Goal: Obtain resource: Download file/media

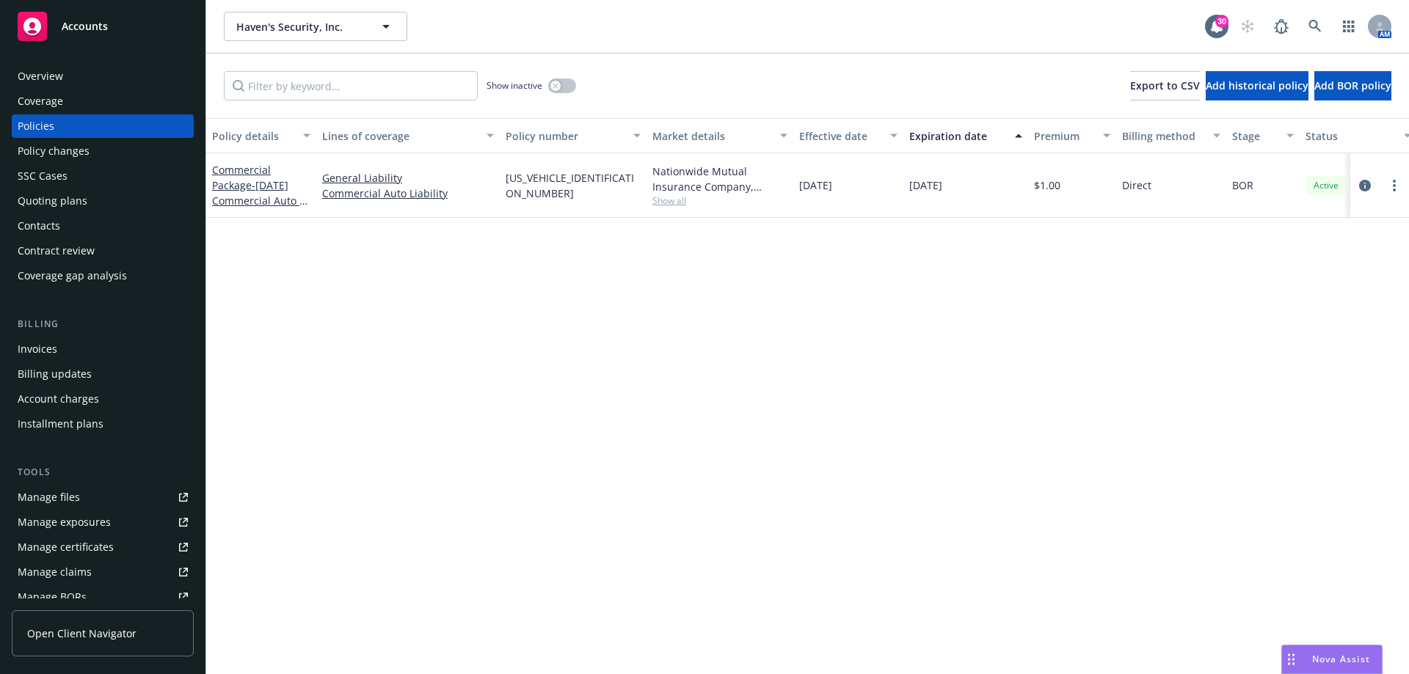
click at [77, 220] on div "Contacts" at bounding box center [103, 225] width 170 height 23
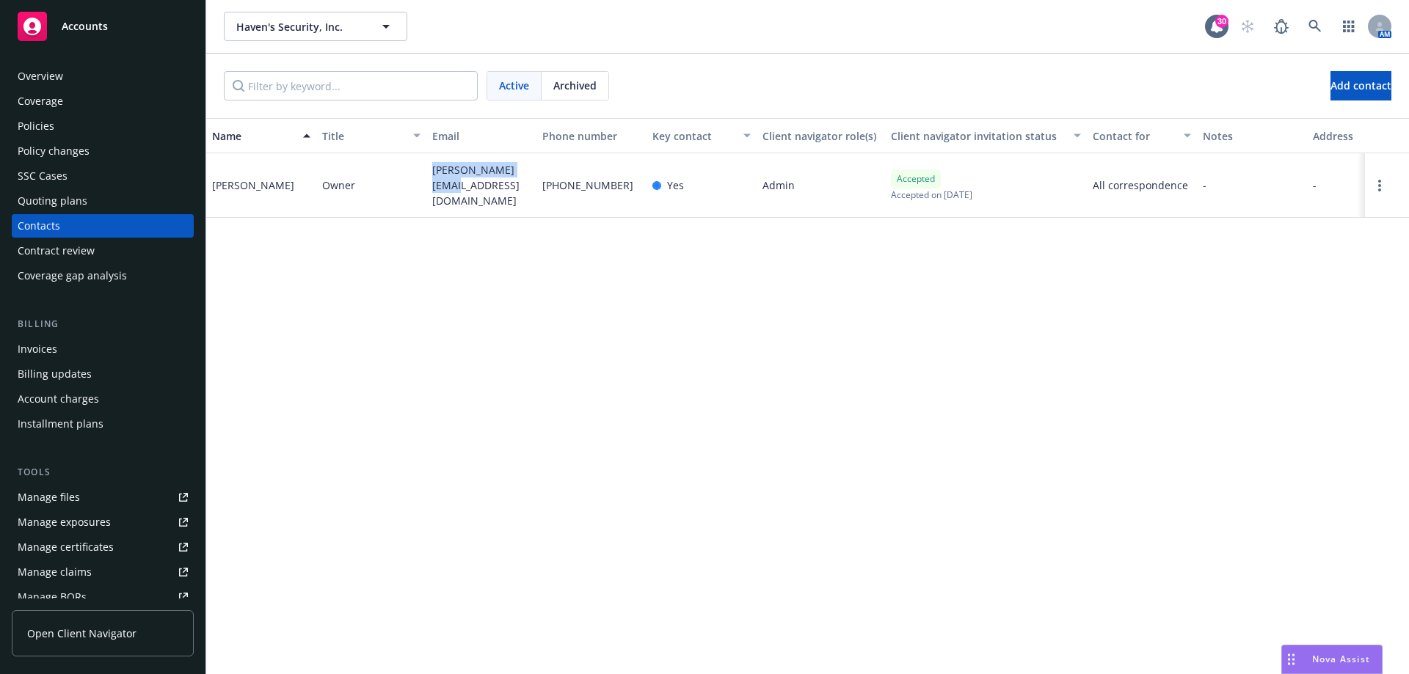
drag, startPoint x: 454, startPoint y: 192, endPoint x: 429, endPoint y: 167, distance: 35.3
click at [429, 167] on div "andy@havensfts.com" at bounding box center [481, 185] width 110 height 65
copy span "andy@havensfts.com"
drag, startPoint x: 449, startPoint y: 186, endPoint x: 431, endPoint y: 177, distance: 20.4
click at [431, 177] on div "andy@havensfts.com" at bounding box center [481, 185] width 110 height 65
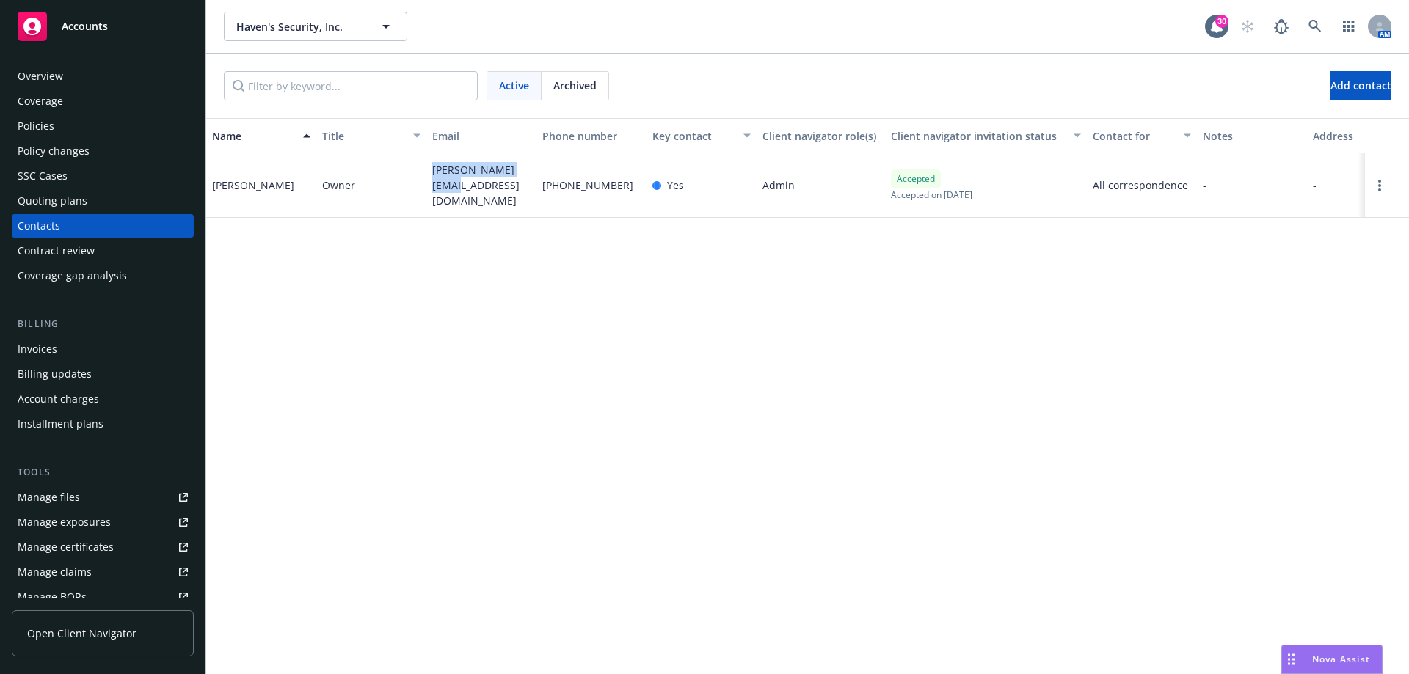
copy span "andy@havensfts.com"
drag, startPoint x: 212, startPoint y: 186, endPoint x: 269, endPoint y: 190, distance: 57.4
click at [269, 190] on div "Andy Peltier" at bounding box center [261, 185] width 110 height 65
copy div "Andy Peltier"
click at [73, 85] on div "Overview" at bounding box center [103, 76] width 170 height 23
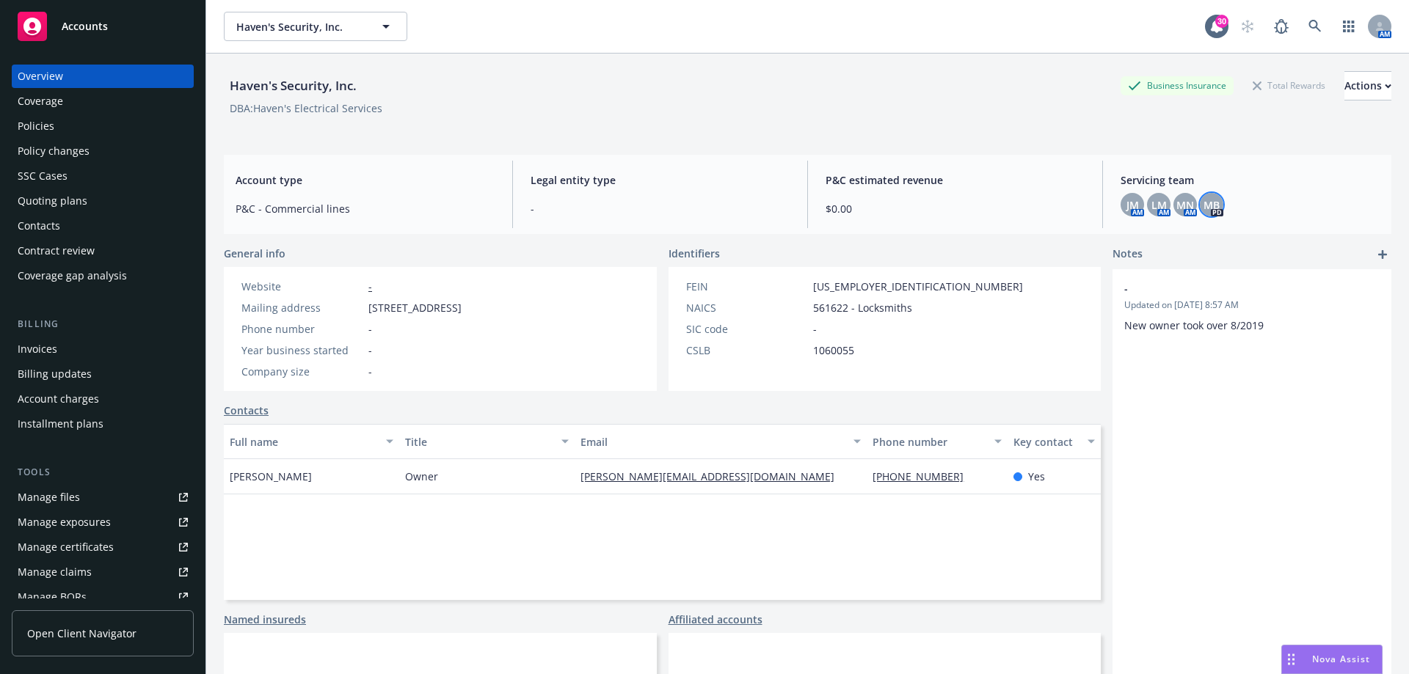
click at [1209, 208] on span "MB" at bounding box center [1212, 204] width 16 height 15
click at [875, 167] on div "P&C estimated revenue $0.00" at bounding box center [955, 195] width 283 height 68
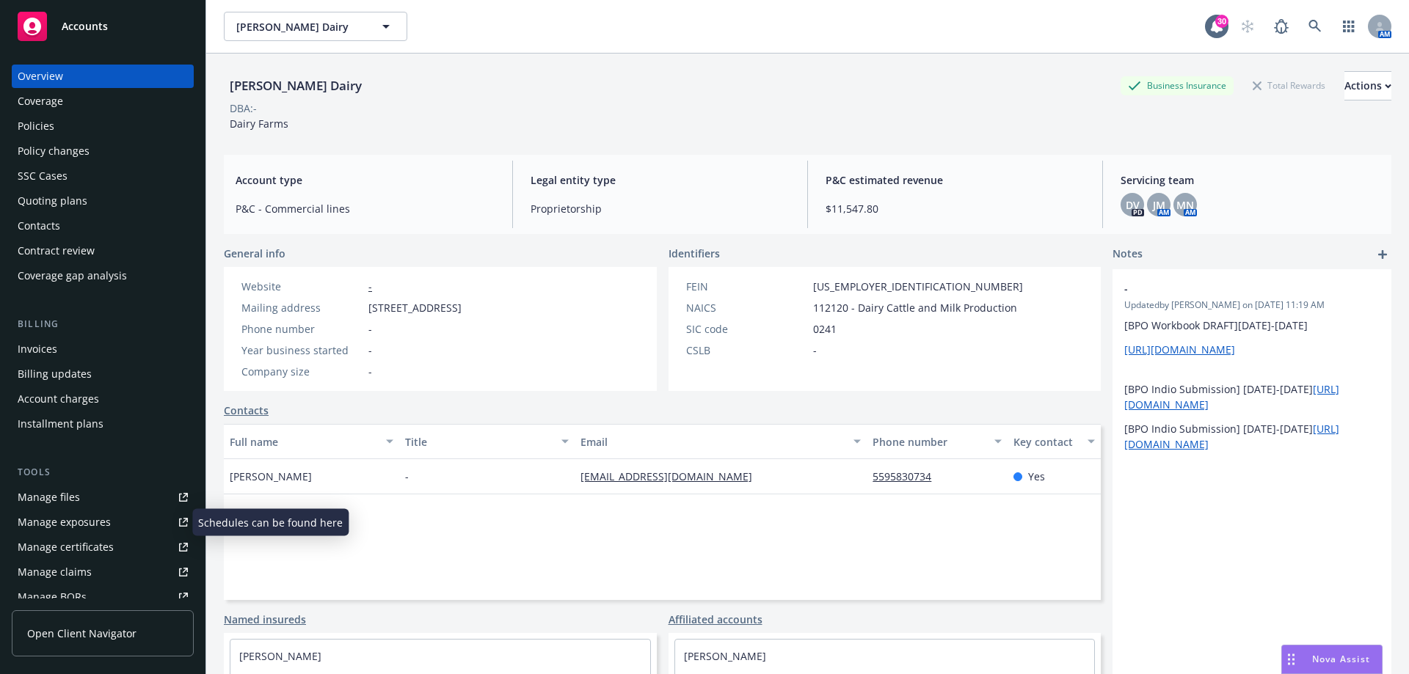
click at [68, 518] on div "Manage exposures" at bounding box center [64, 522] width 93 height 23
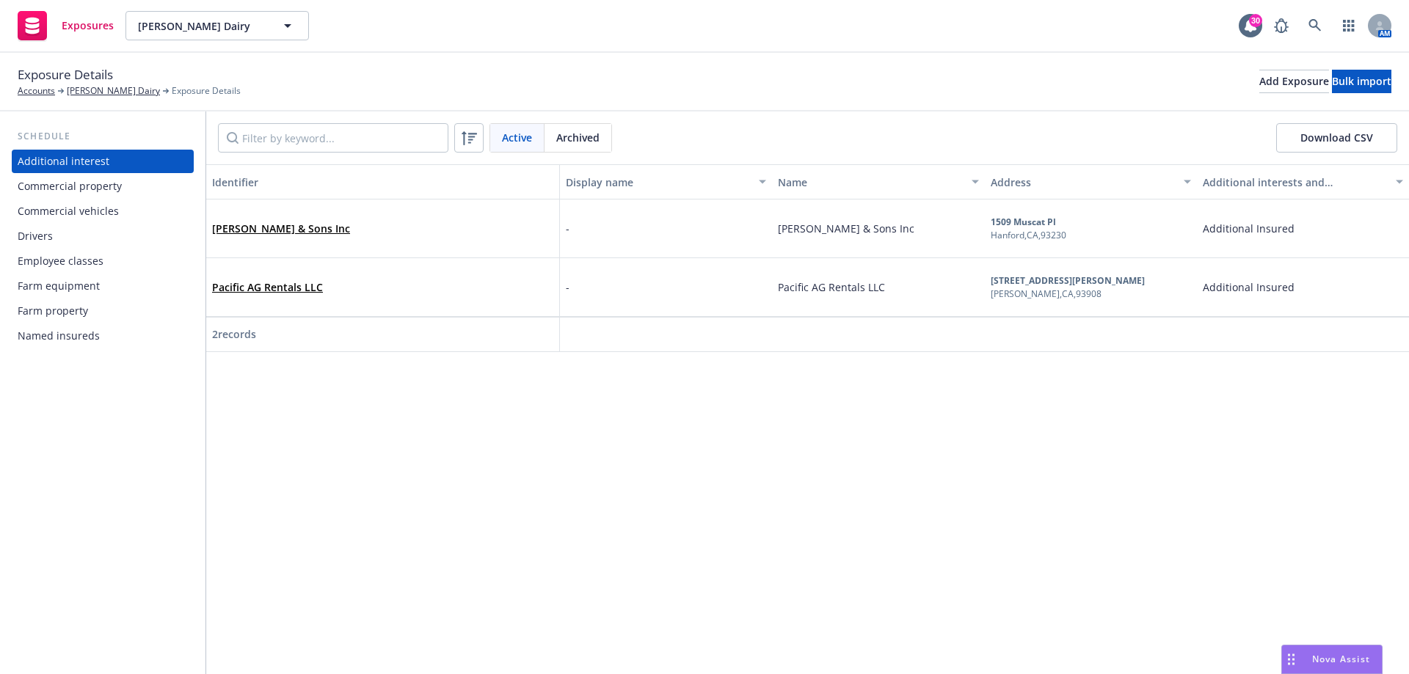
click at [106, 208] on div "Commercial vehicles" at bounding box center [68, 211] width 101 height 23
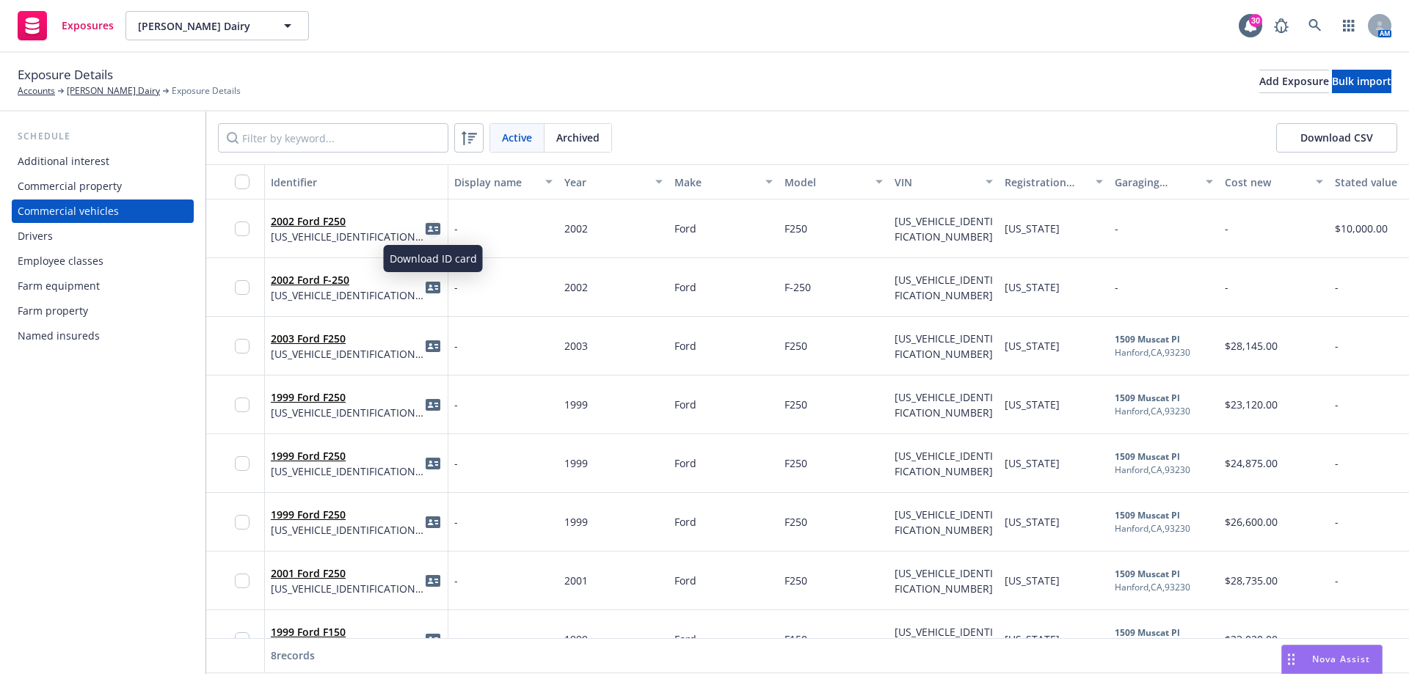
click at [434, 231] on icon "idCard" at bounding box center [433, 229] width 15 height 12
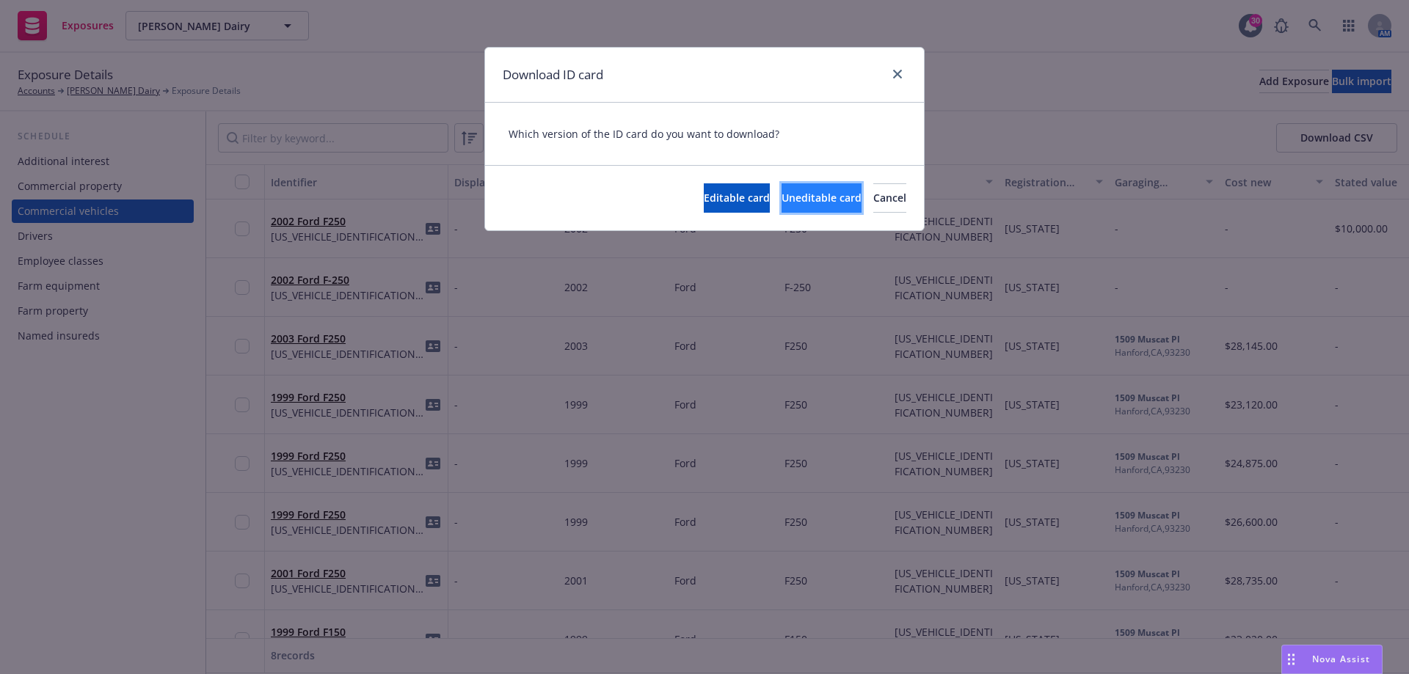
click at [782, 196] on span "Uneditable card" at bounding box center [822, 198] width 80 height 14
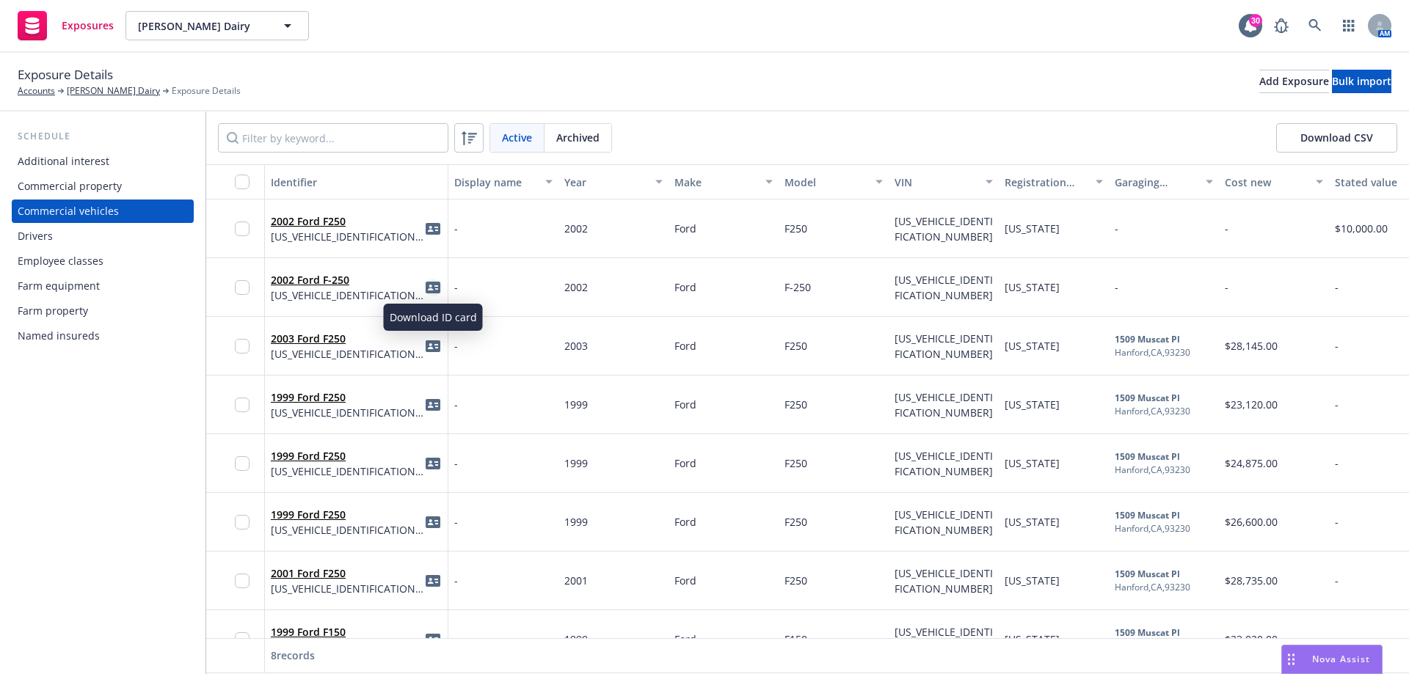
click at [432, 290] on icon "idCard" at bounding box center [433, 287] width 15 height 15
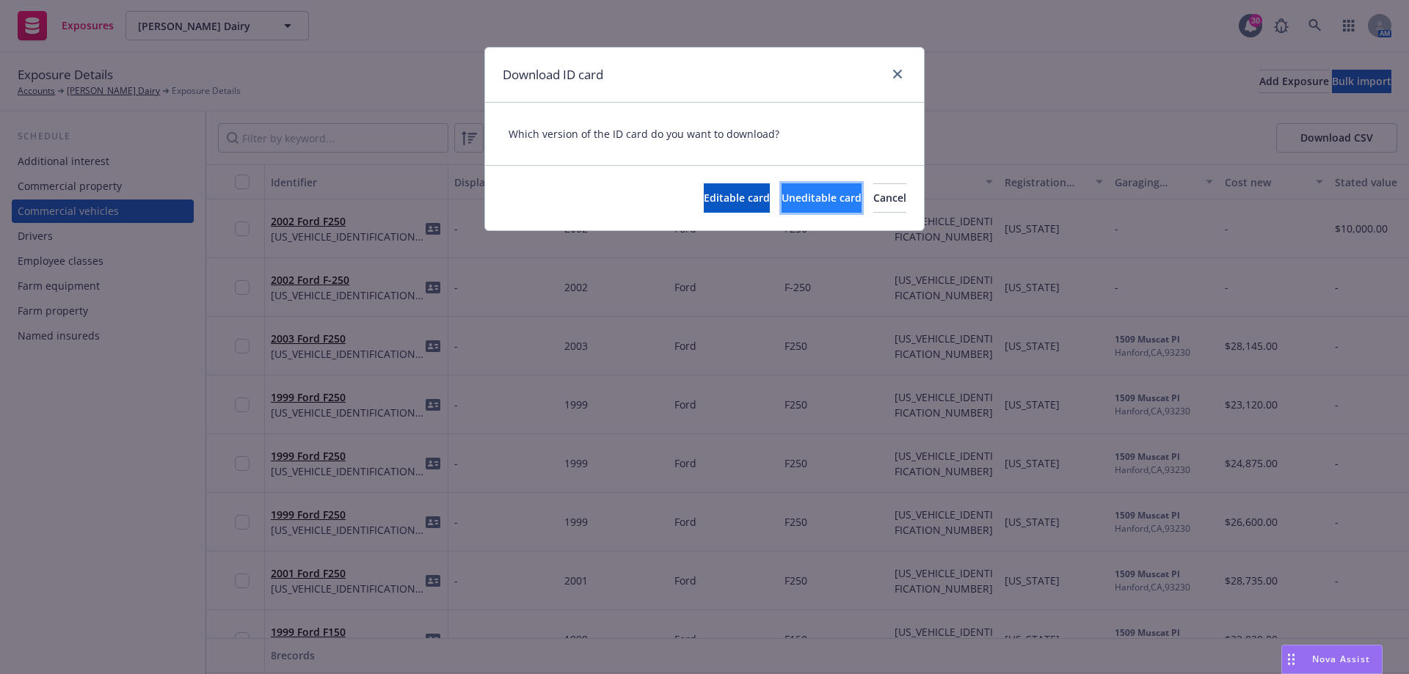
click at [782, 203] on span "Uneditable card" at bounding box center [822, 198] width 80 height 14
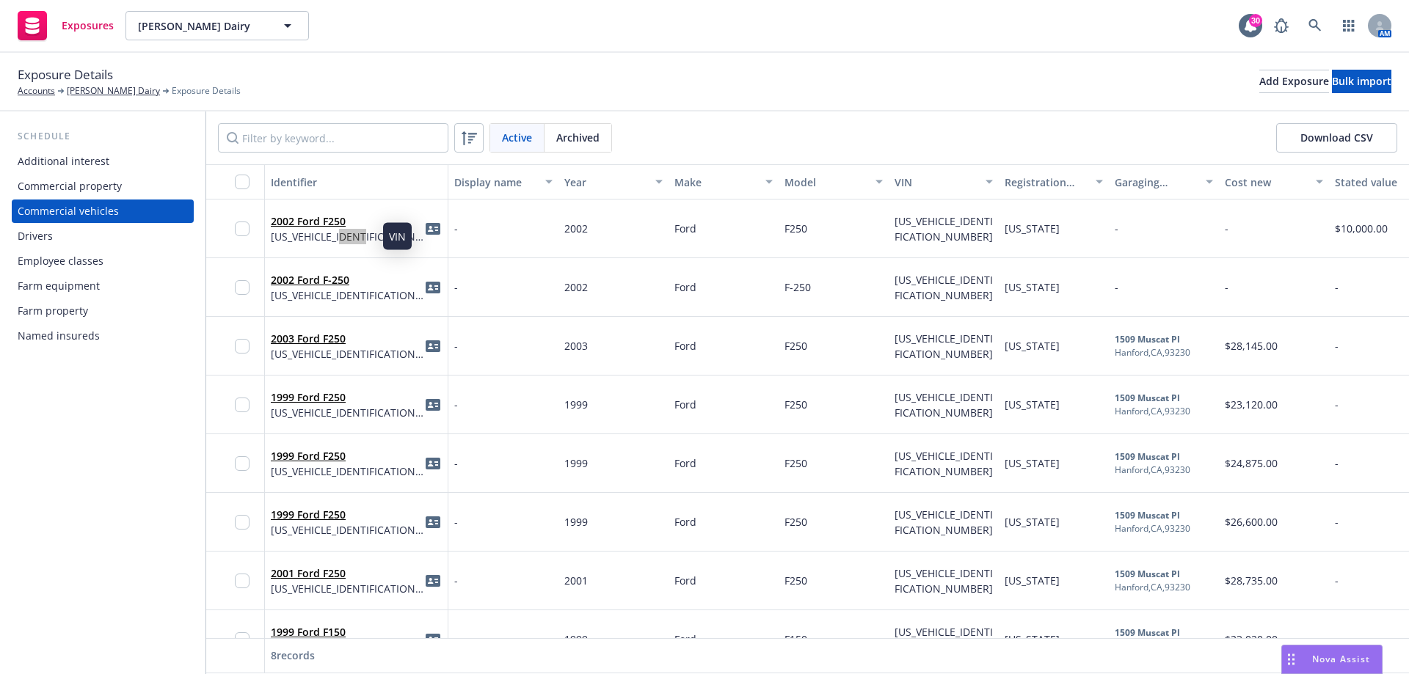
drag, startPoint x: 377, startPoint y: 238, endPoint x: 354, endPoint y: 241, distance: 22.9
click at [354, 241] on div "2002 Ford F250 [US_VEHICLE_IDENTIFICATION_NUMBER]" at bounding box center [356, 228] width 171 height 40
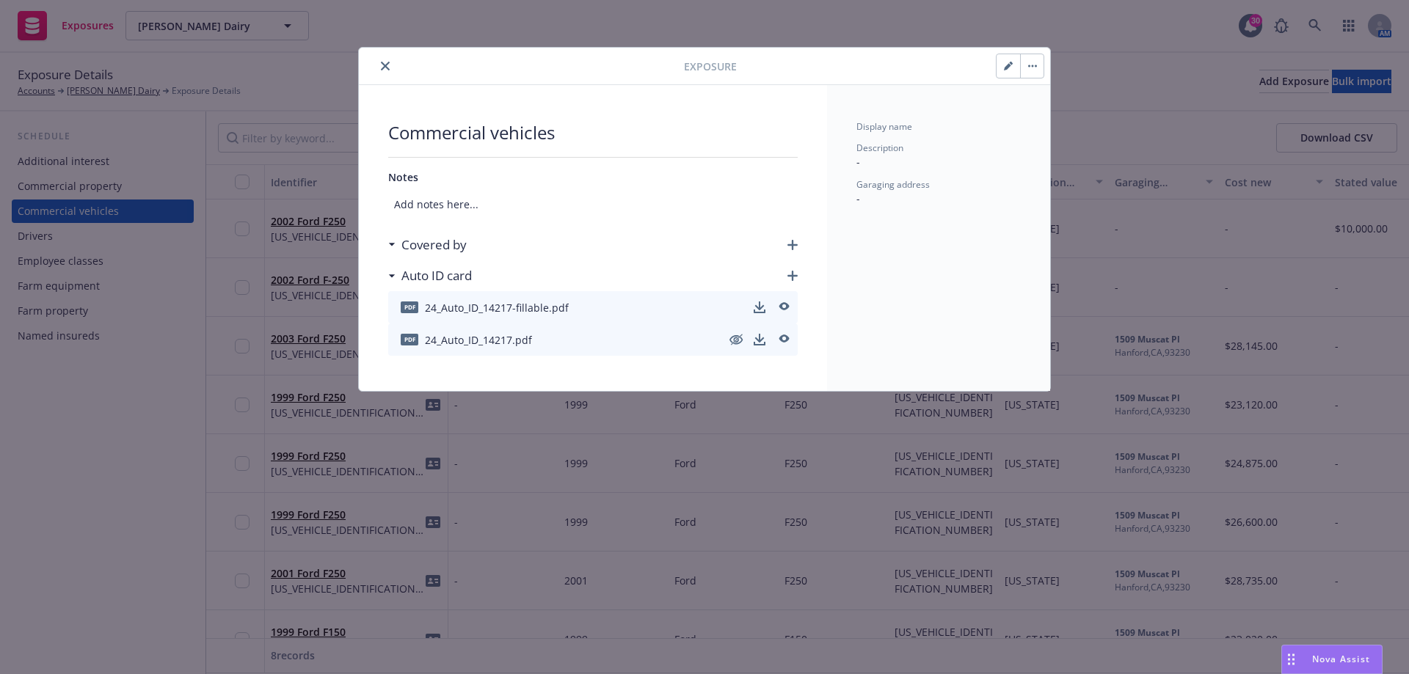
click at [379, 69] on button "close" at bounding box center [385, 66] width 18 height 18
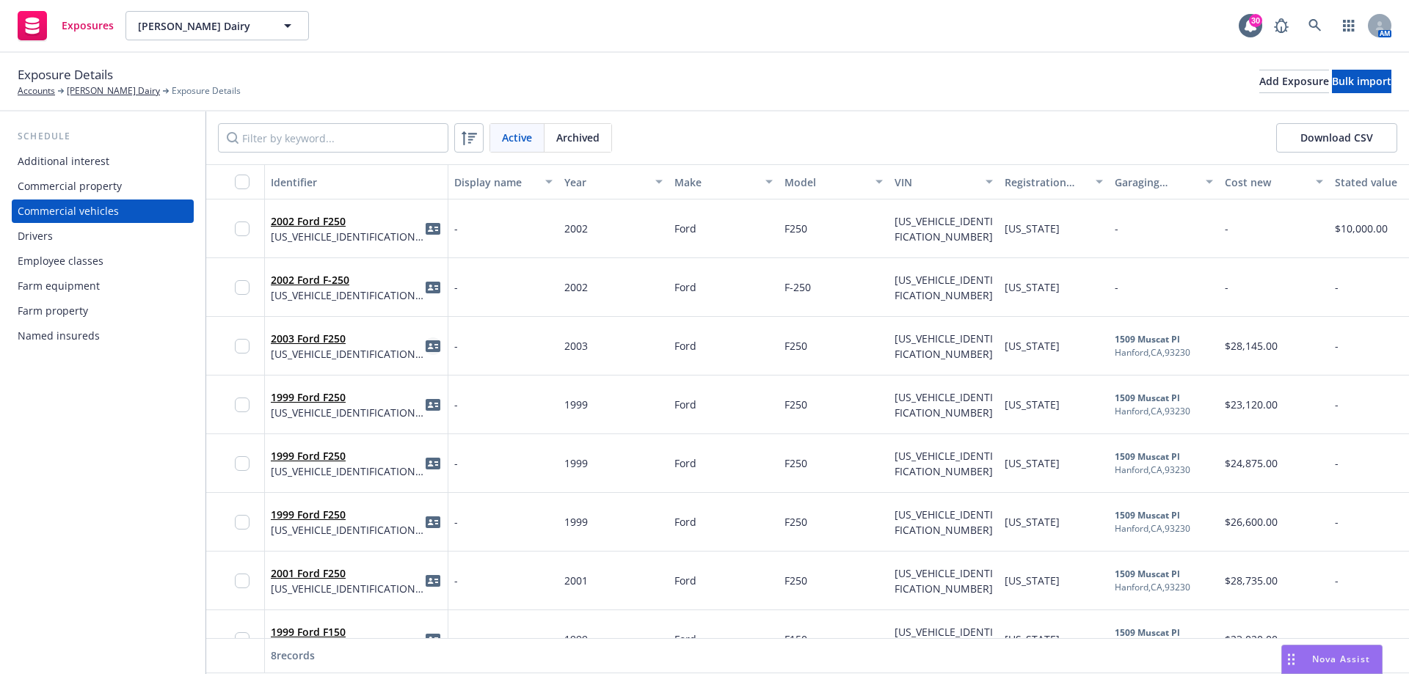
click at [434, 348] on icon "idCard" at bounding box center [433, 347] width 15 height 12
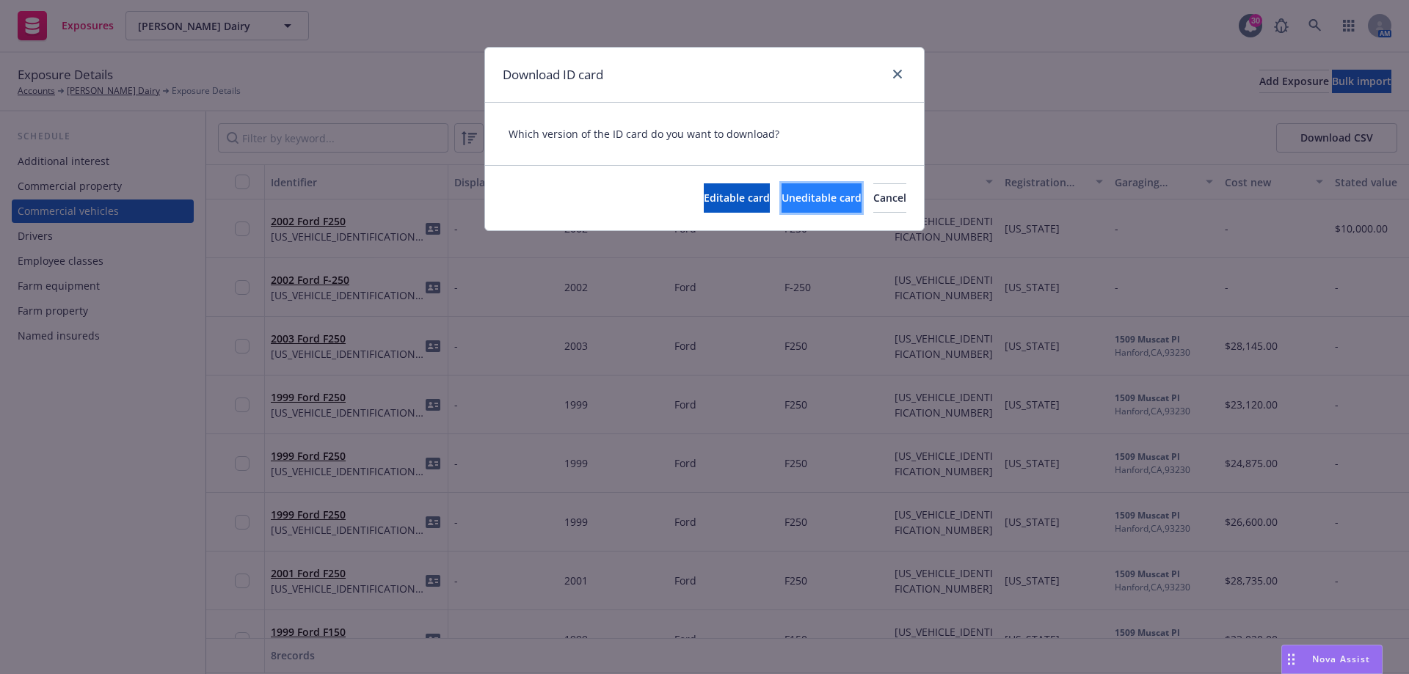
click at [782, 186] on button "Uneditable card" at bounding box center [822, 197] width 80 height 29
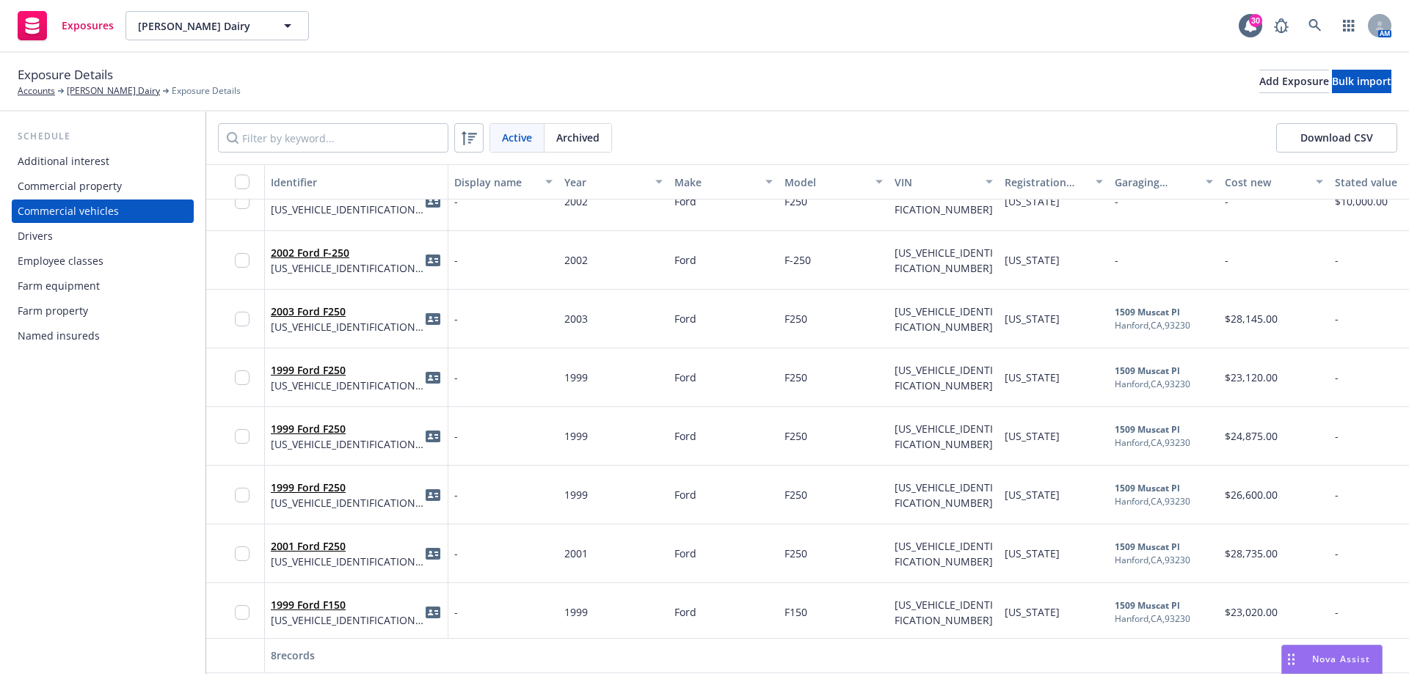
scroll to position [42, 0]
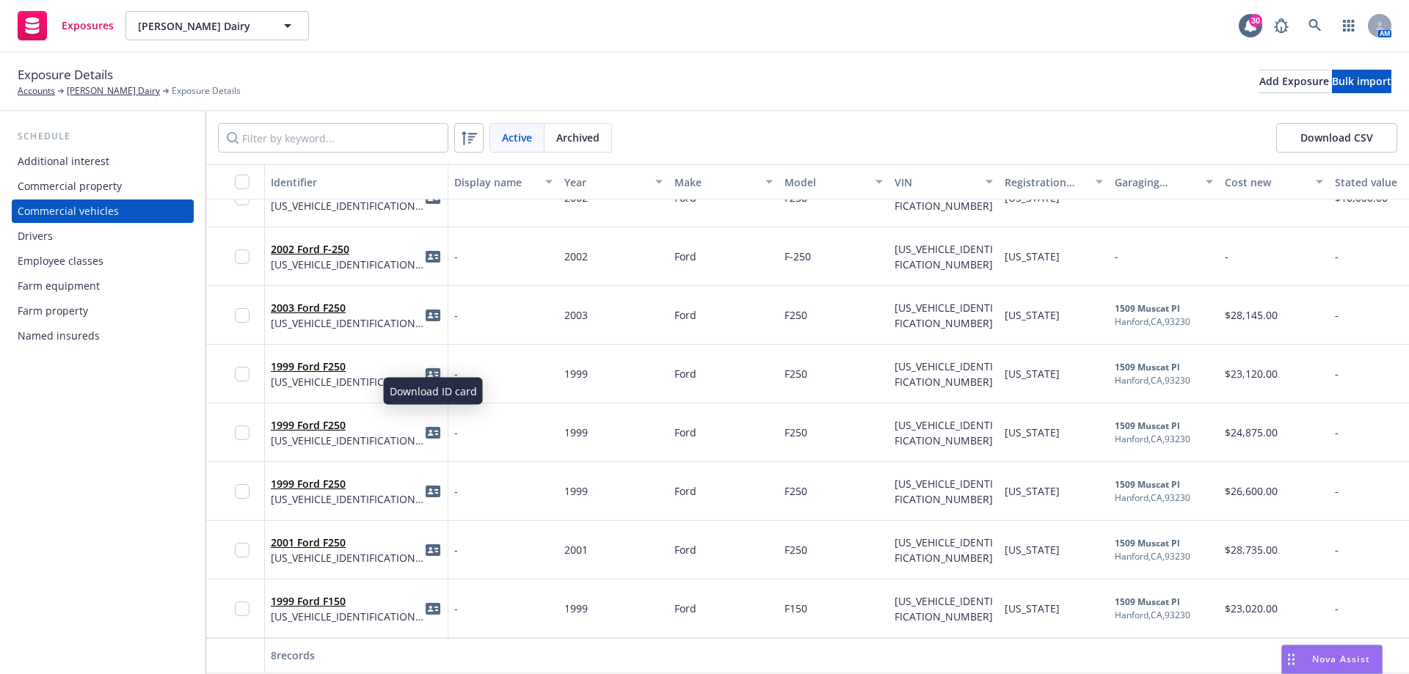
click at [431, 367] on icon "idCard" at bounding box center [433, 374] width 15 height 15
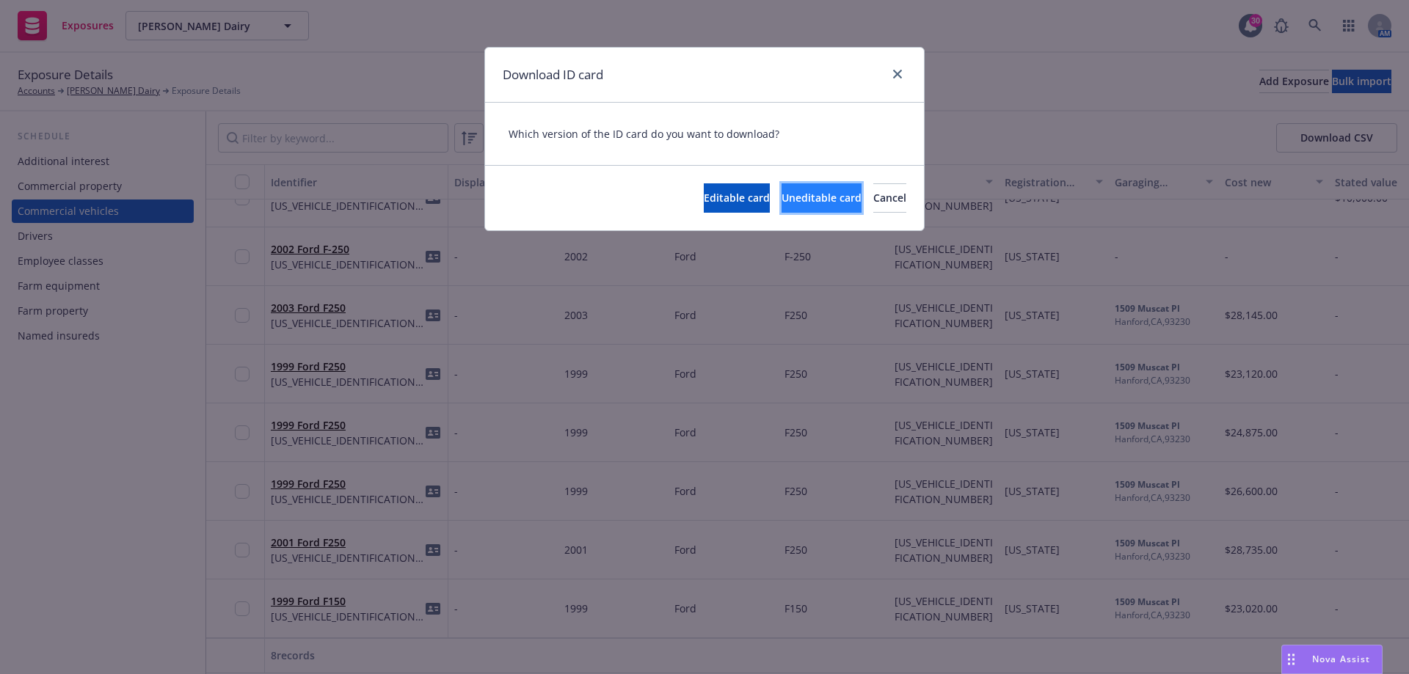
click at [782, 205] on span "Uneditable card" at bounding box center [822, 198] width 80 height 14
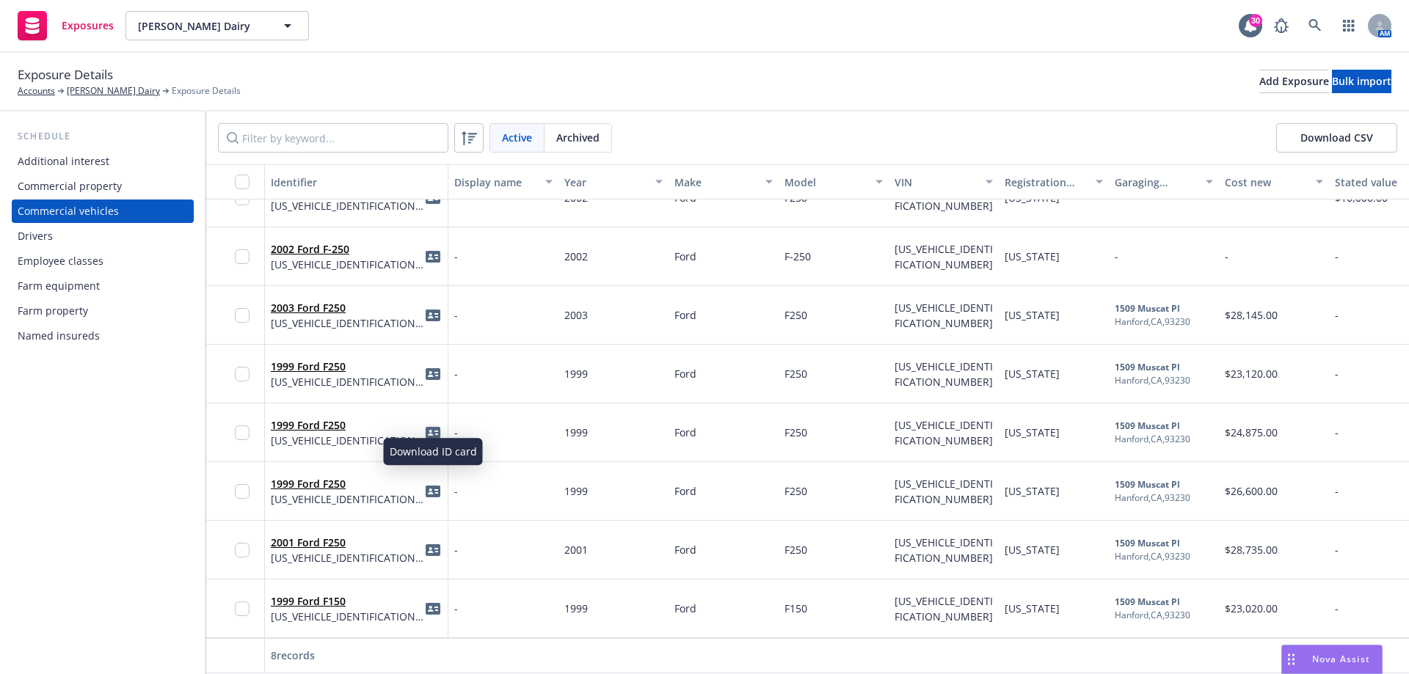
click at [431, 426] on icon "idCard" at bounding box center [433, 433] width 15 height 15
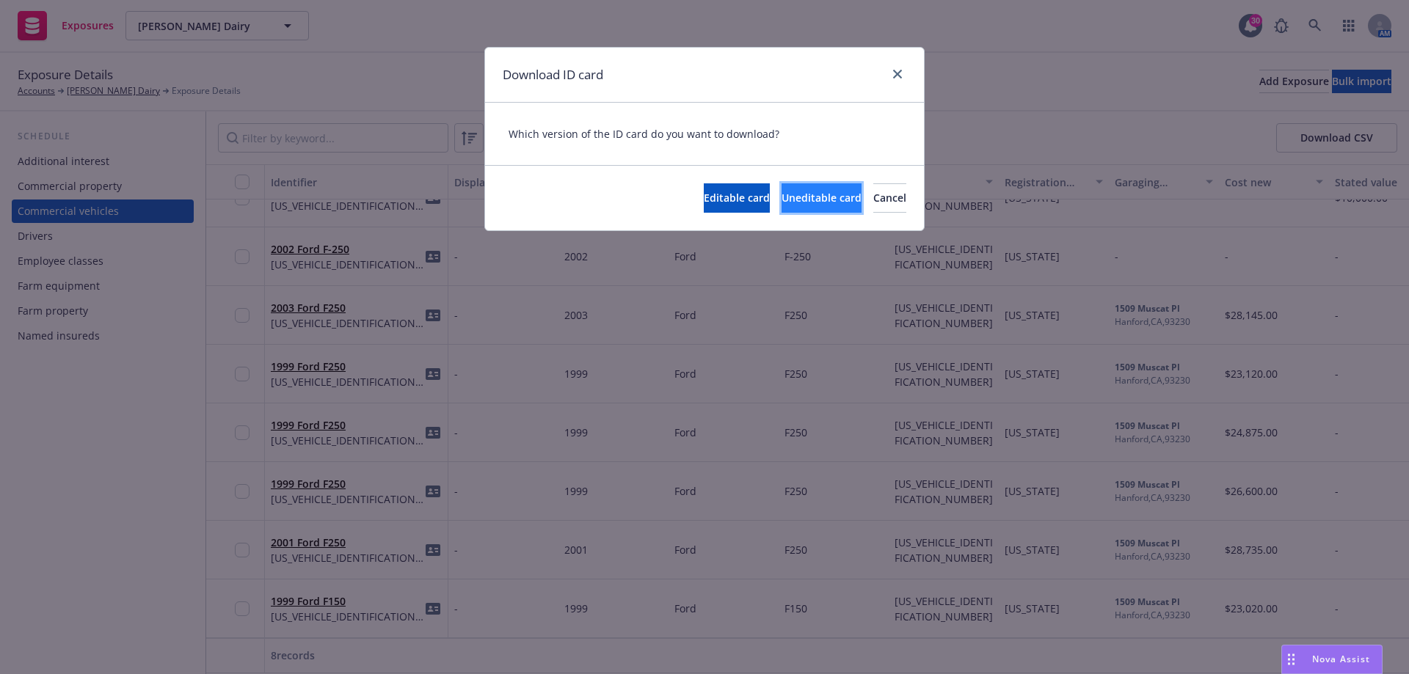
click at [782, 188] on button "Uneditable card" at bounding box center [822, 197] width 80 height 29
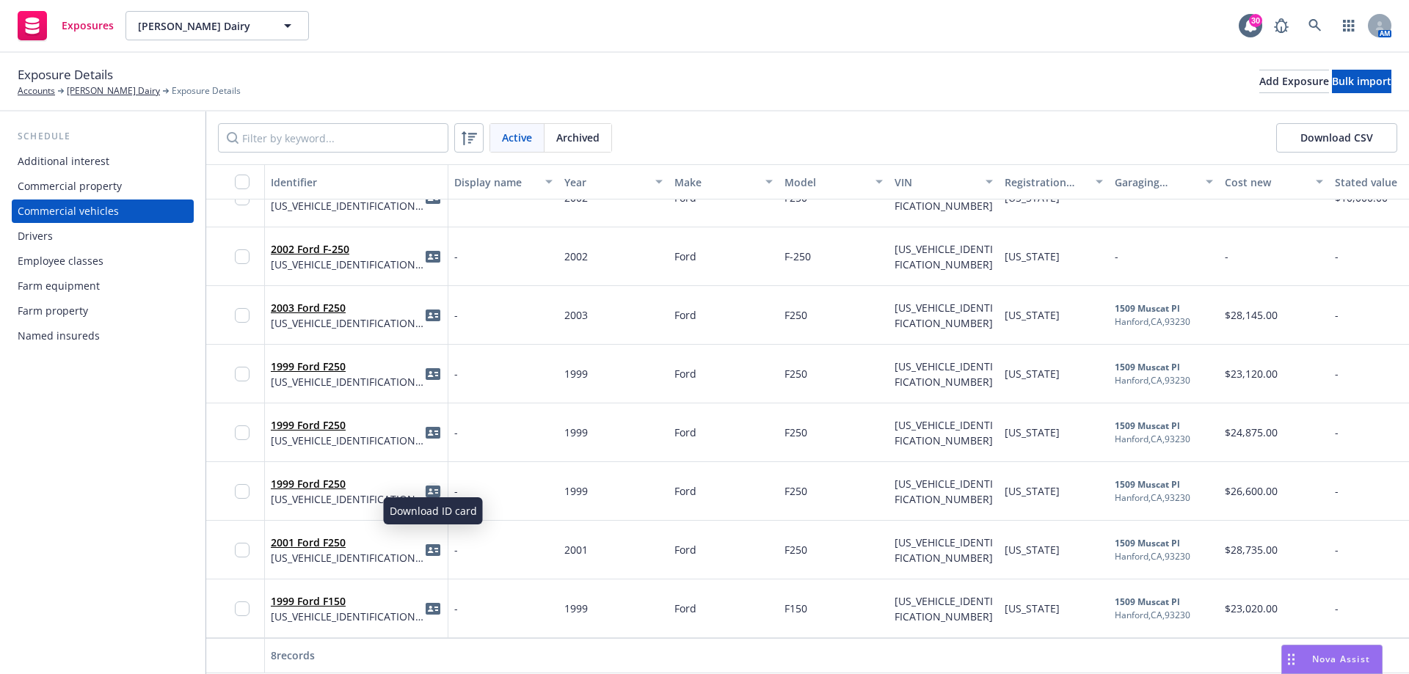
click at [428, 486] on icon "idCard" at bounding box center [433, 492] width 15 height 12
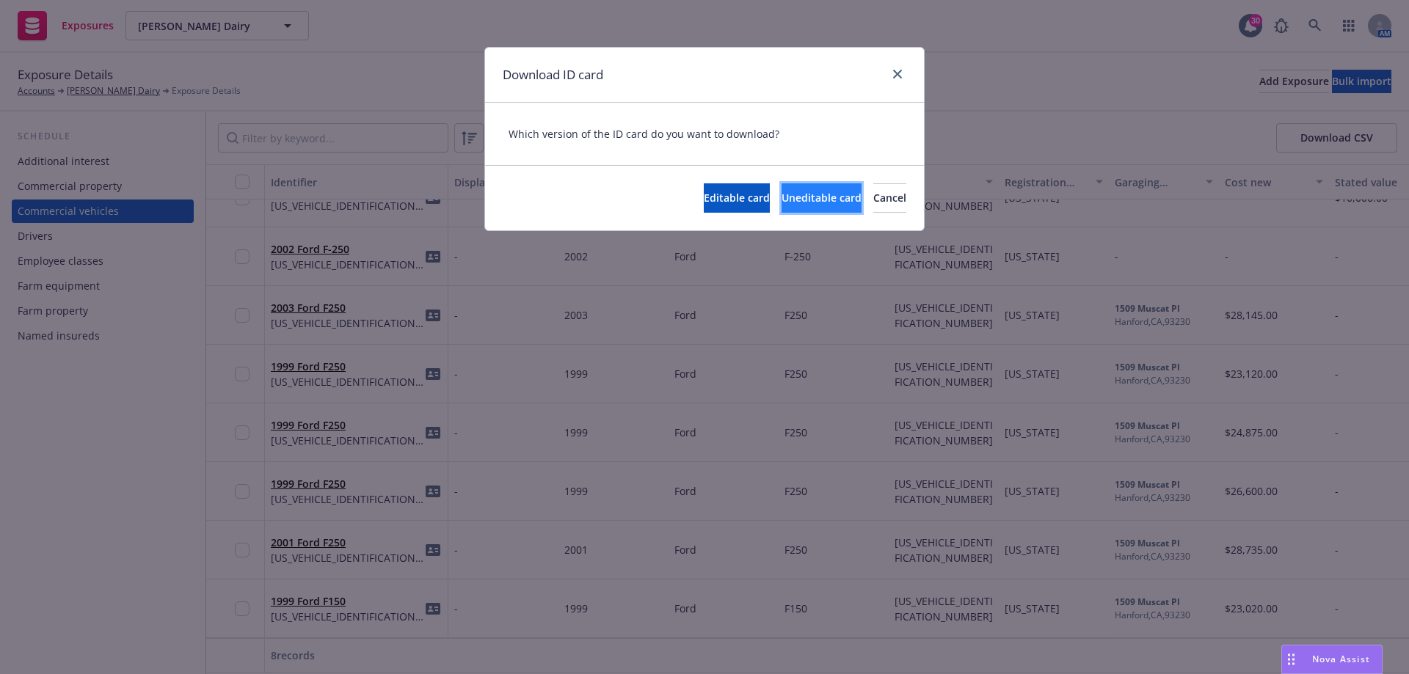
click at [782, 198] on span "Uneditable card" at bounding box center [822, 198] width 80 height 14
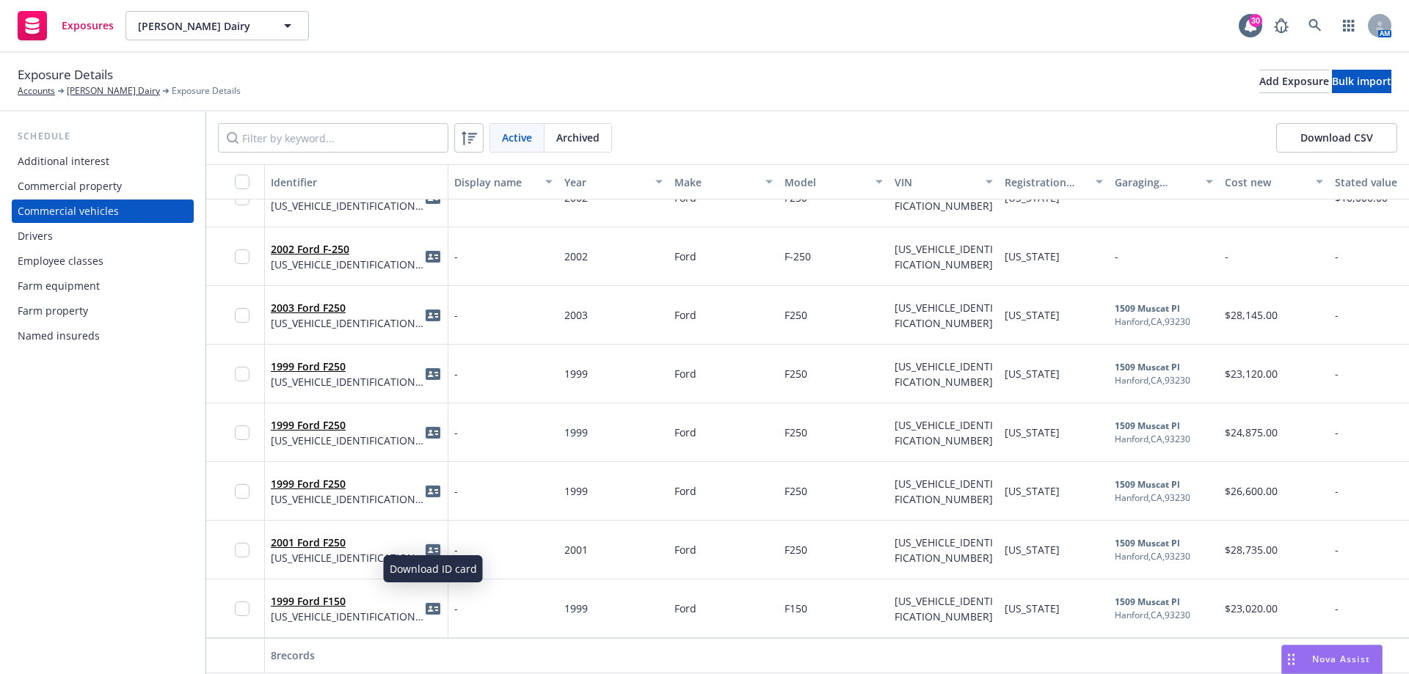
click at [430, 545] on icon "idCard" at bounding box center [433, 550] width 15 height 15
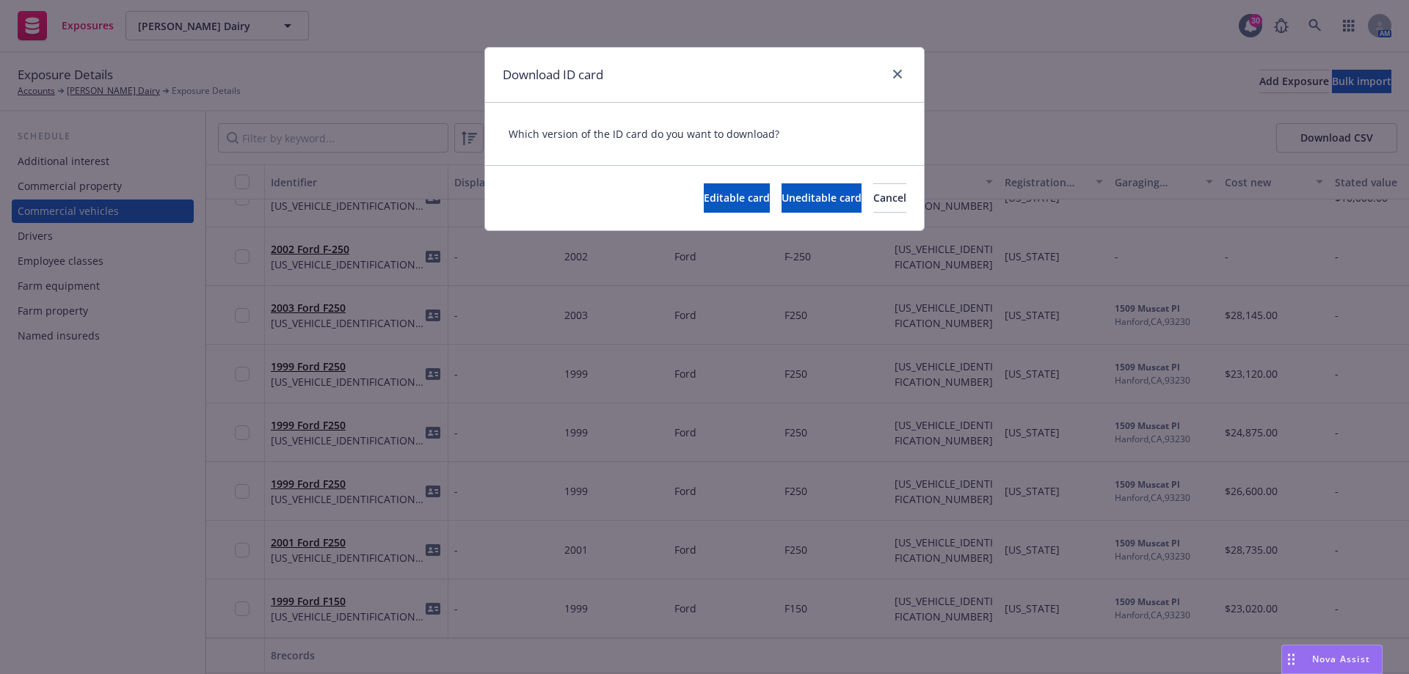
click at [704, 190] on div "Editable card Uneditable card Cancel" at bounding box center [805, 197] width 203 height 29
click at [782, 192] on span "Uneditable card" at bounding box center [822, 198] width 80 height 14
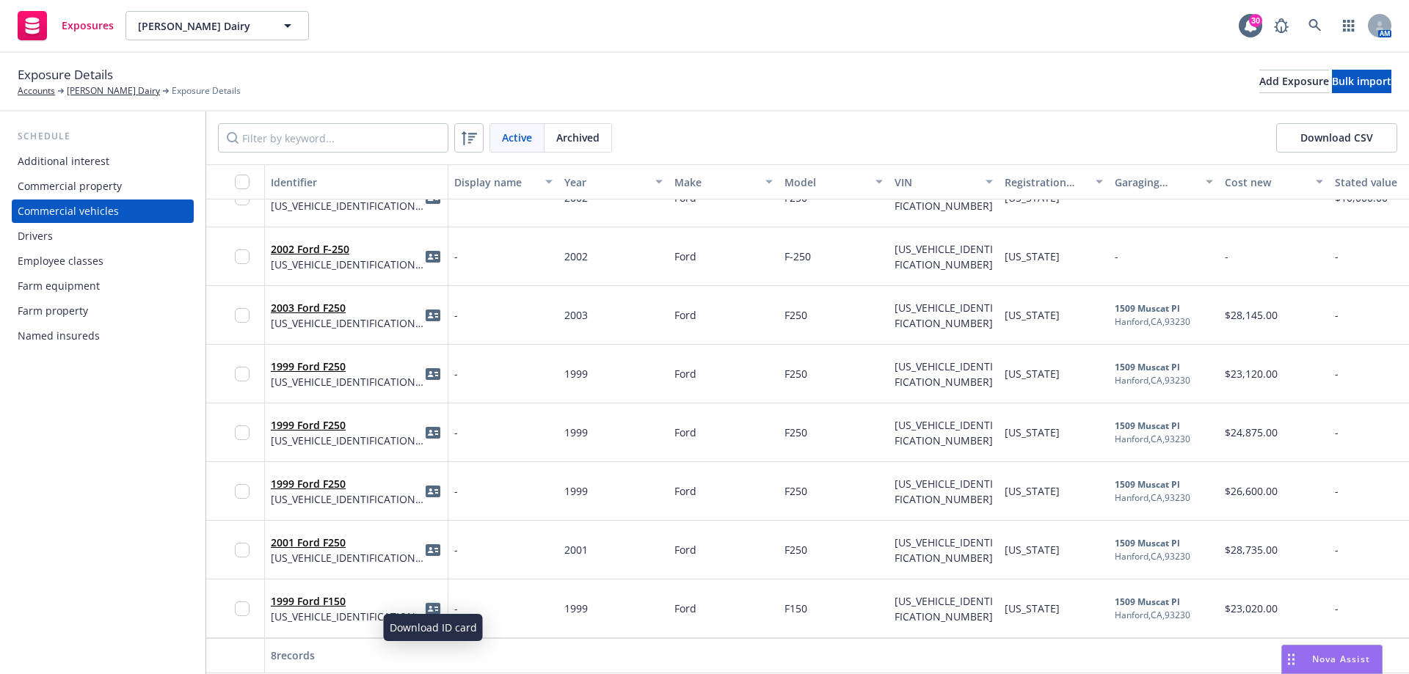
click at [433, 603] on icon "idCard" at bounding box center [433, 609] width 15 height 12
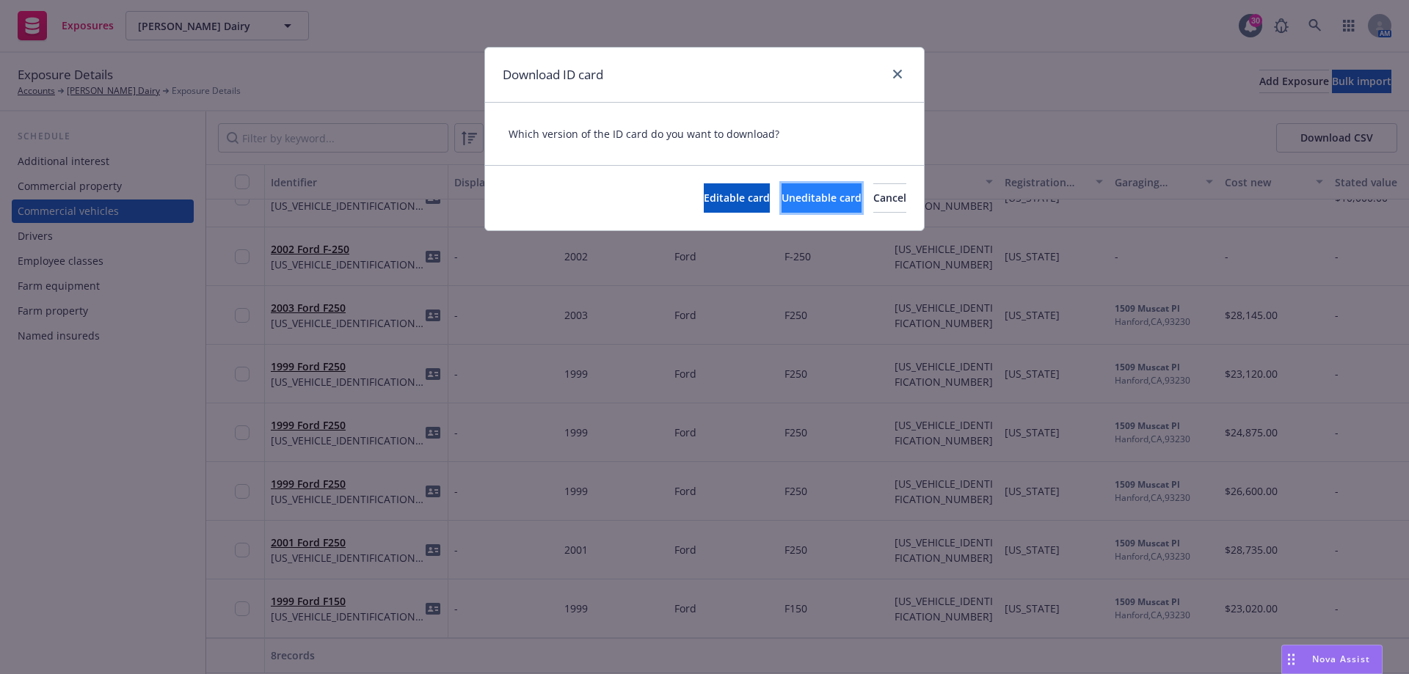
click at [782, 197] on span "Uneditable card" at bounding box center [822, 198] width 80 height 14
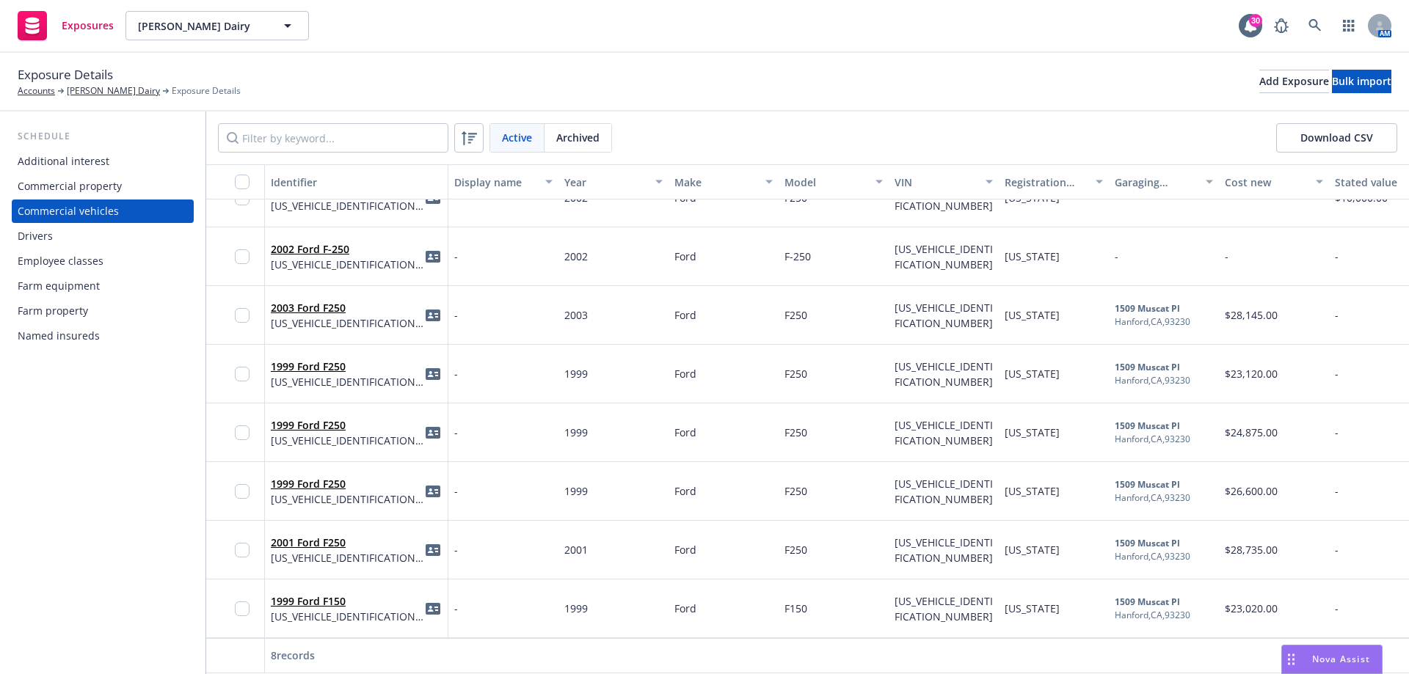
click at [113, 282] on div "Farm equipment" at bounding box center [103, 285] width 170 height 23
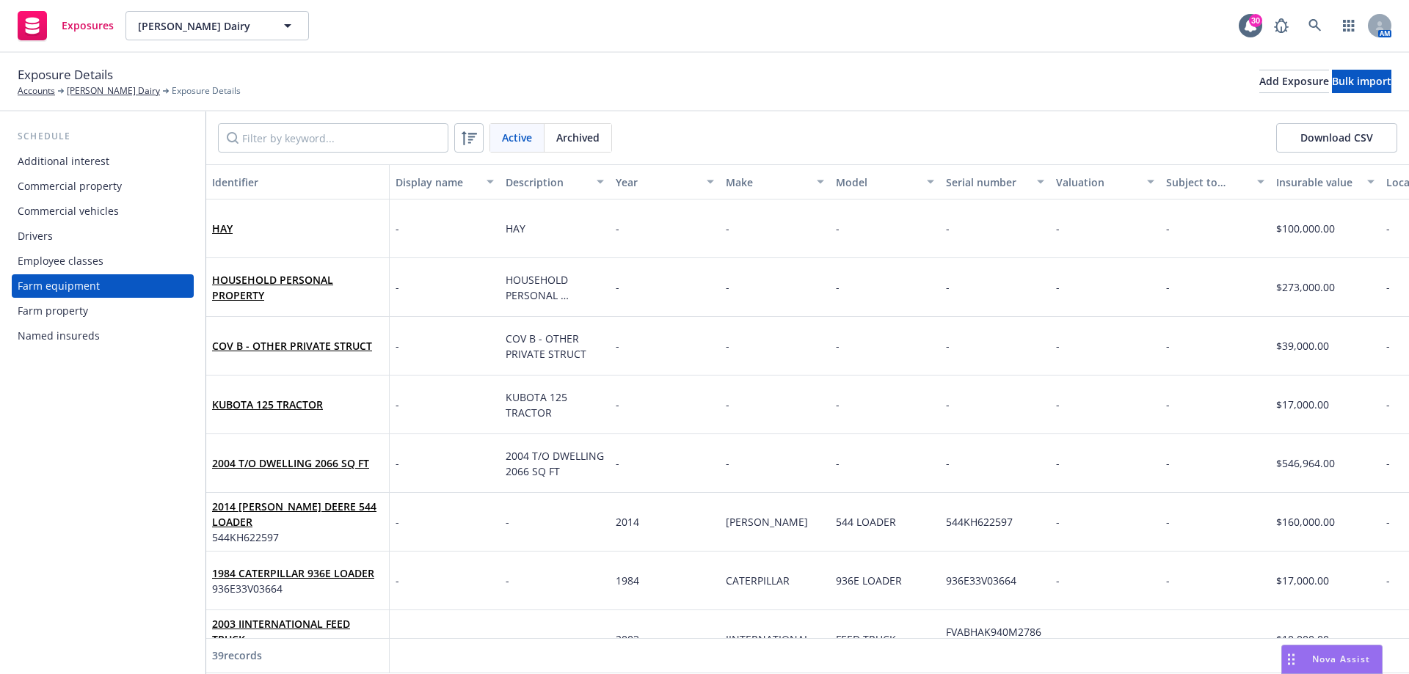
click at [1322, 134] on button "Download CSV" at bounding box center [1336, 137] width 121 height 29
click at [1293, 133] on button "Download CSV" at bounding box center [1336, 137] width 121 height 29
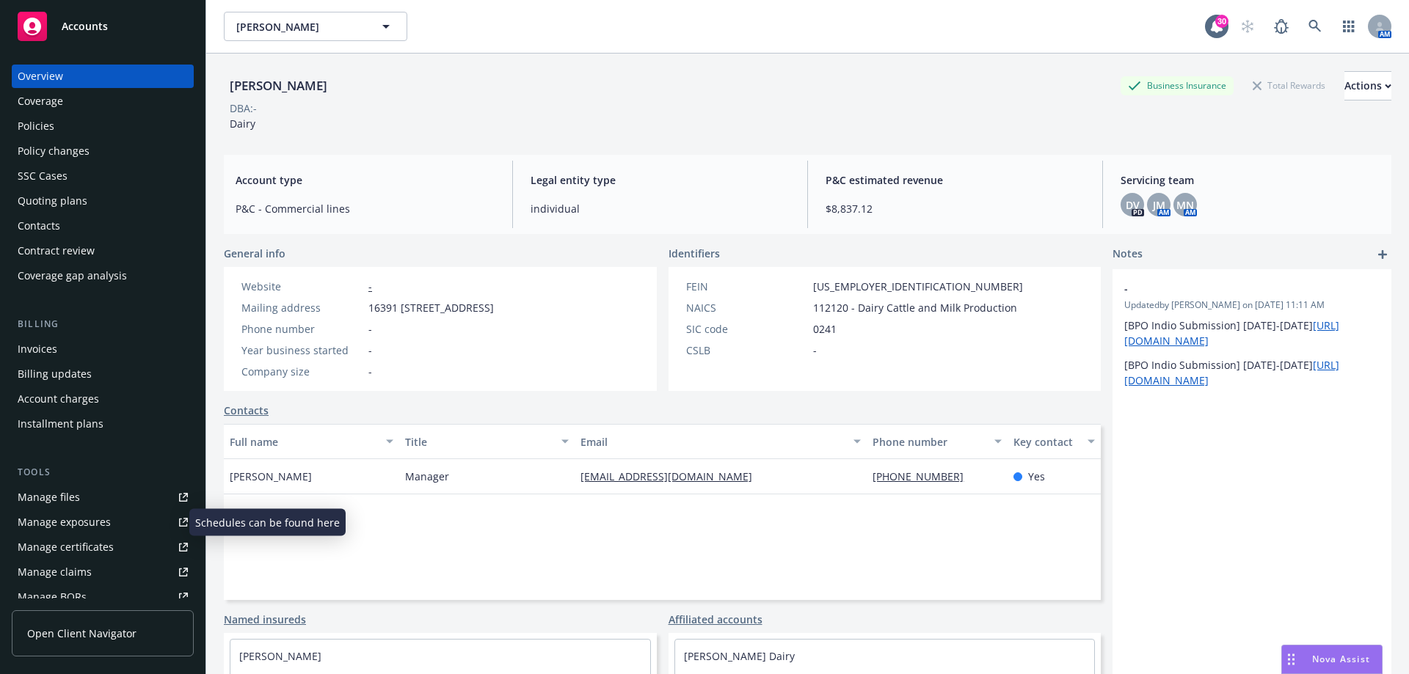
click at [76, 525] on div "Manage exposures" at bounding box center [64, 522] width 93 height 23
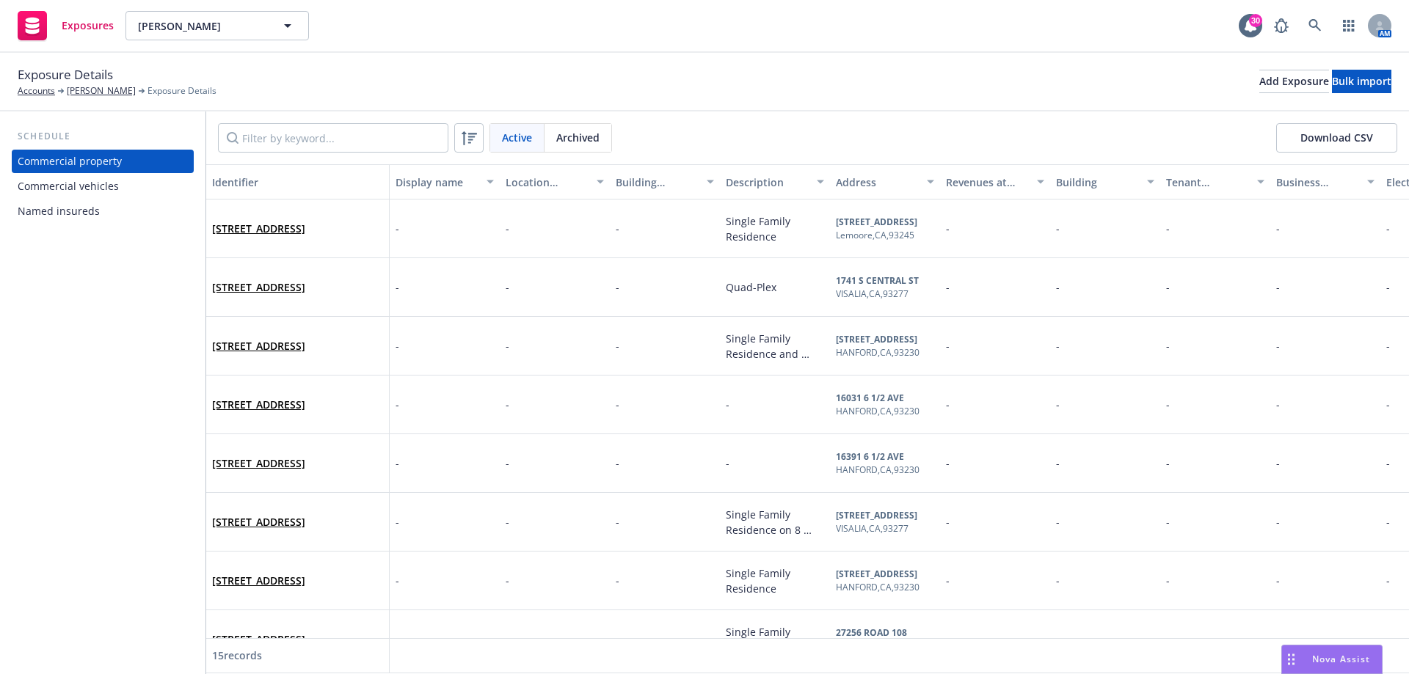
click at [91, 185] on div "Commercial vehicles" at bounding box center [68, 186] width 101 height 23
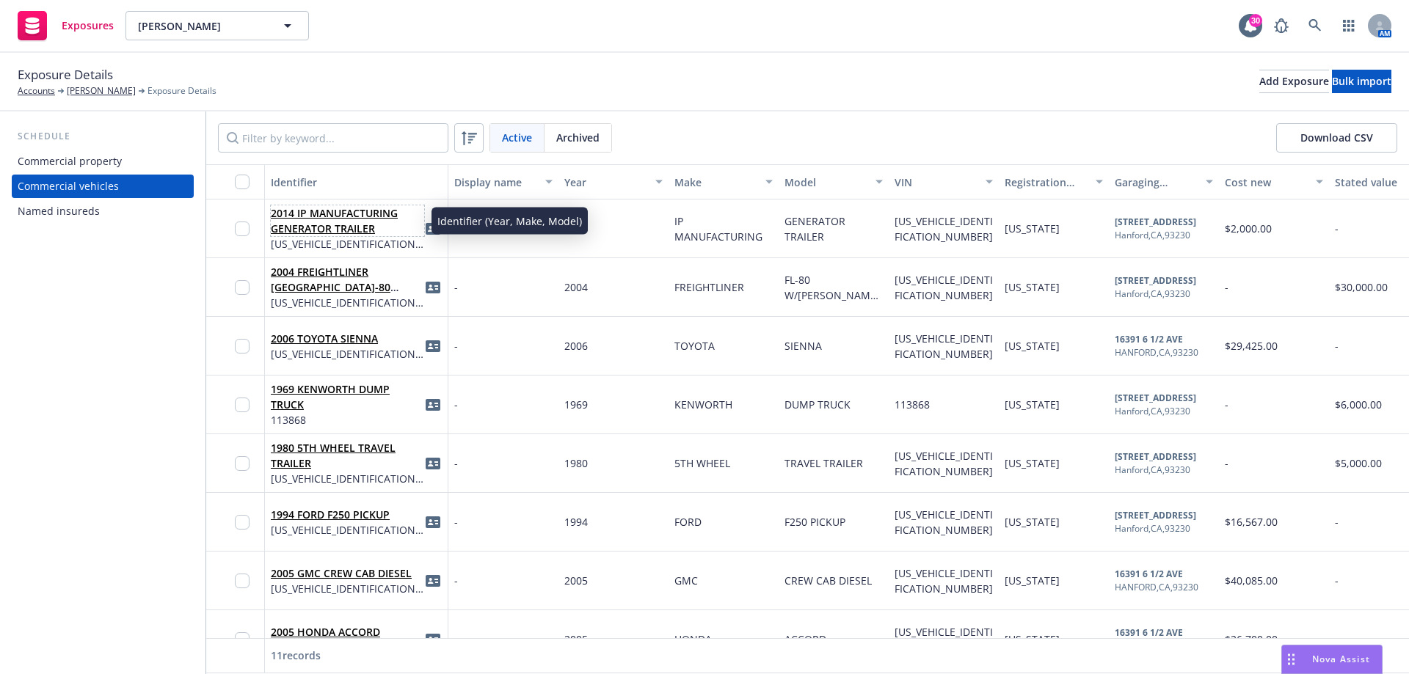
click at [343, 229] on link "2014 IP MANUFACTURING GENERATOR TRAILER" at bounding box center [334, 220] width 127 height 29
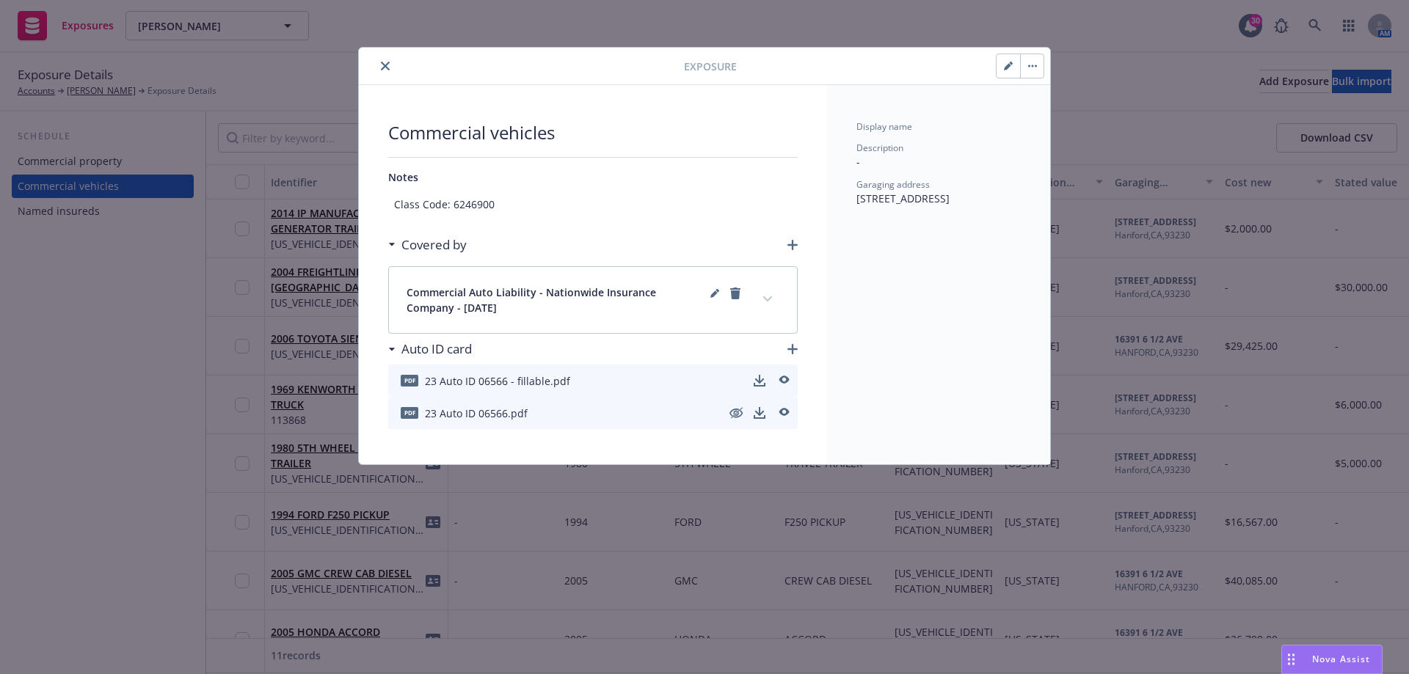
click at [382, 65] on icon "close" at bounding box center [385, 66] width 9 height 9
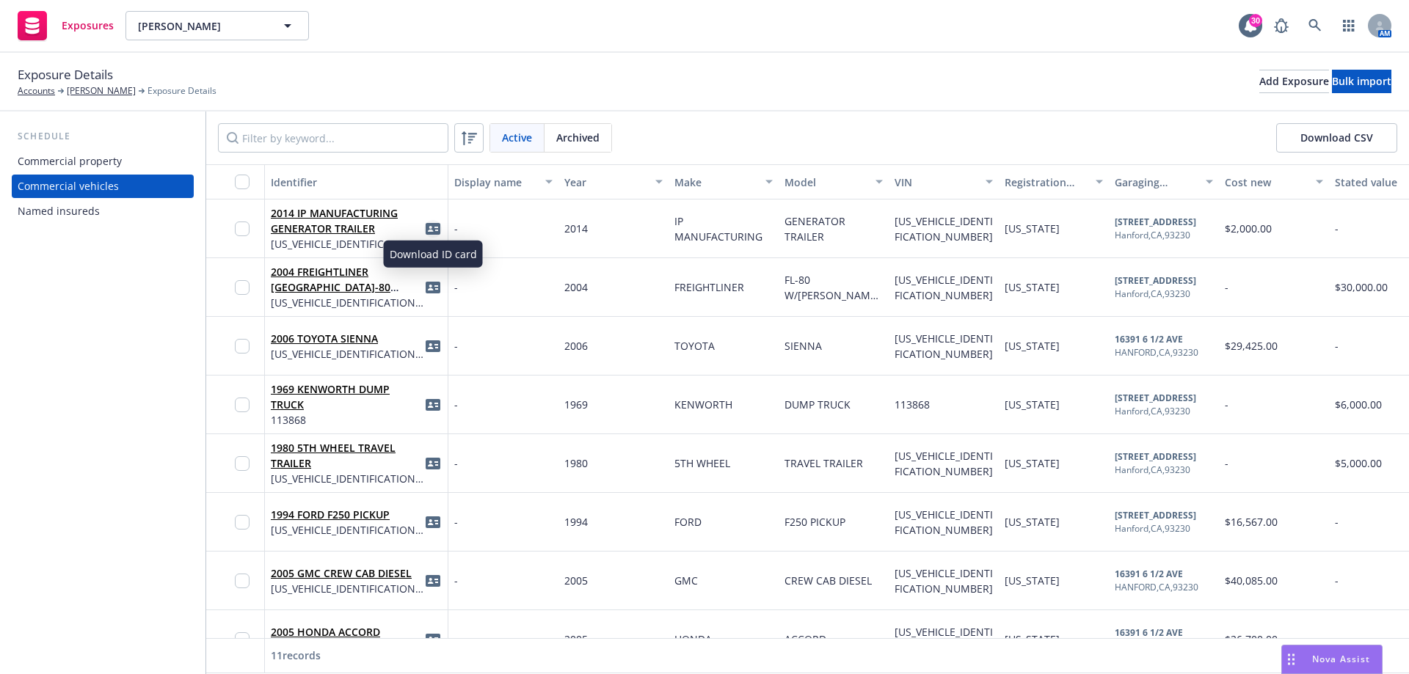
click at [427, 227] on icon "idCard" at bounding box center [433, 229] width 15 height 12
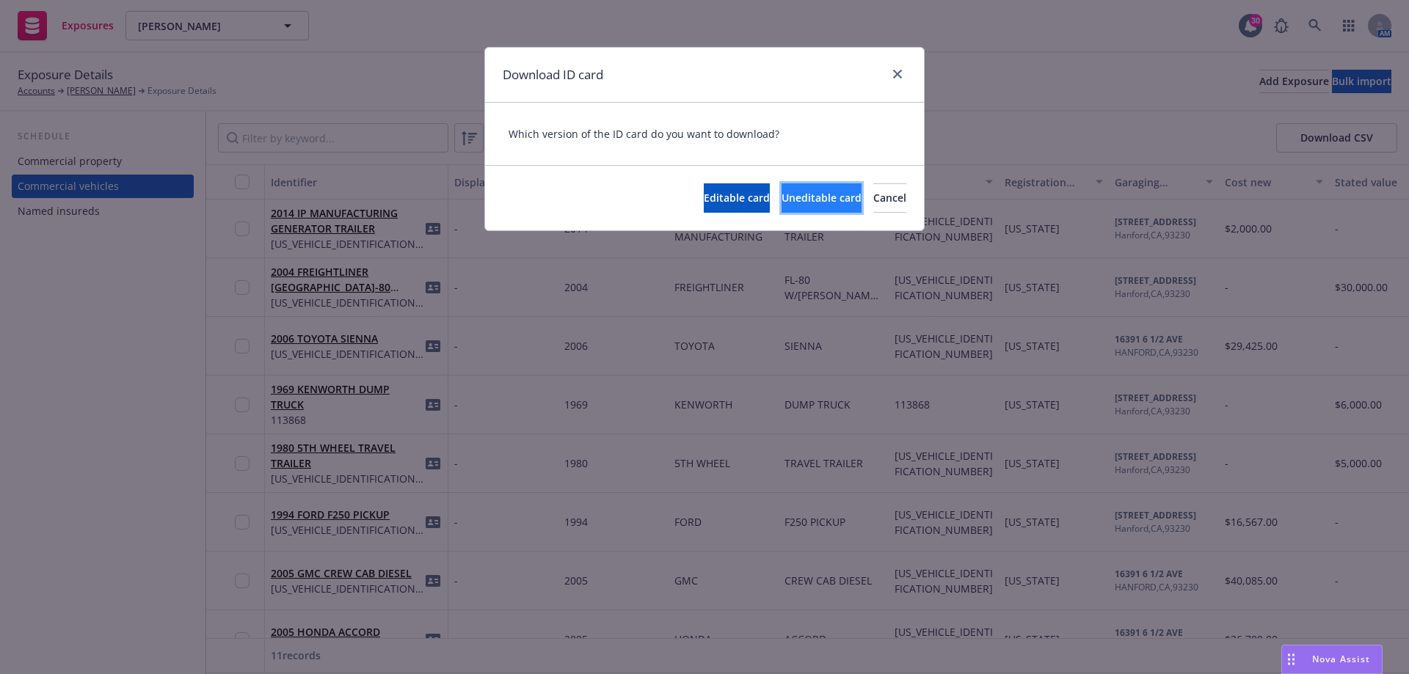
click at [782, 199] on span "Uneditable card" at bounding box center [822, 198] width 80 height 14
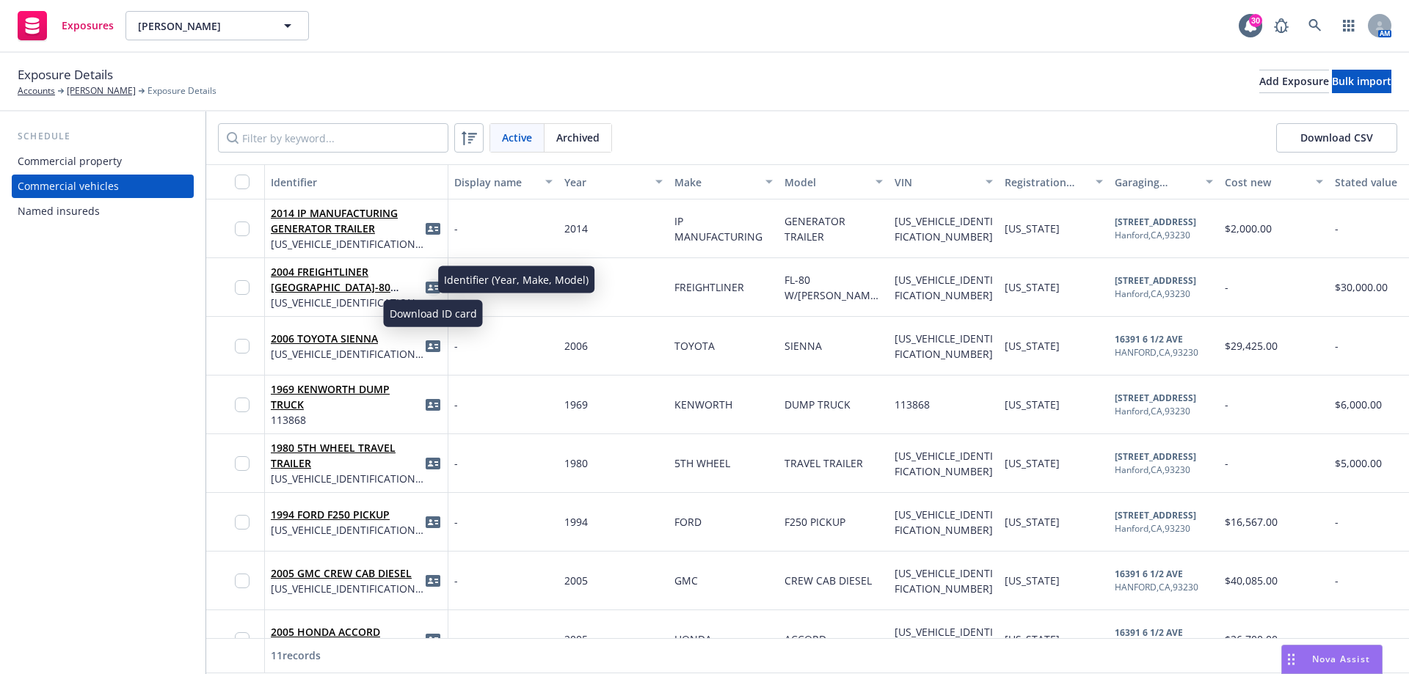
click at [435, 286] on icon "idCard" at bounding box center [433, 287] width 15 height 15
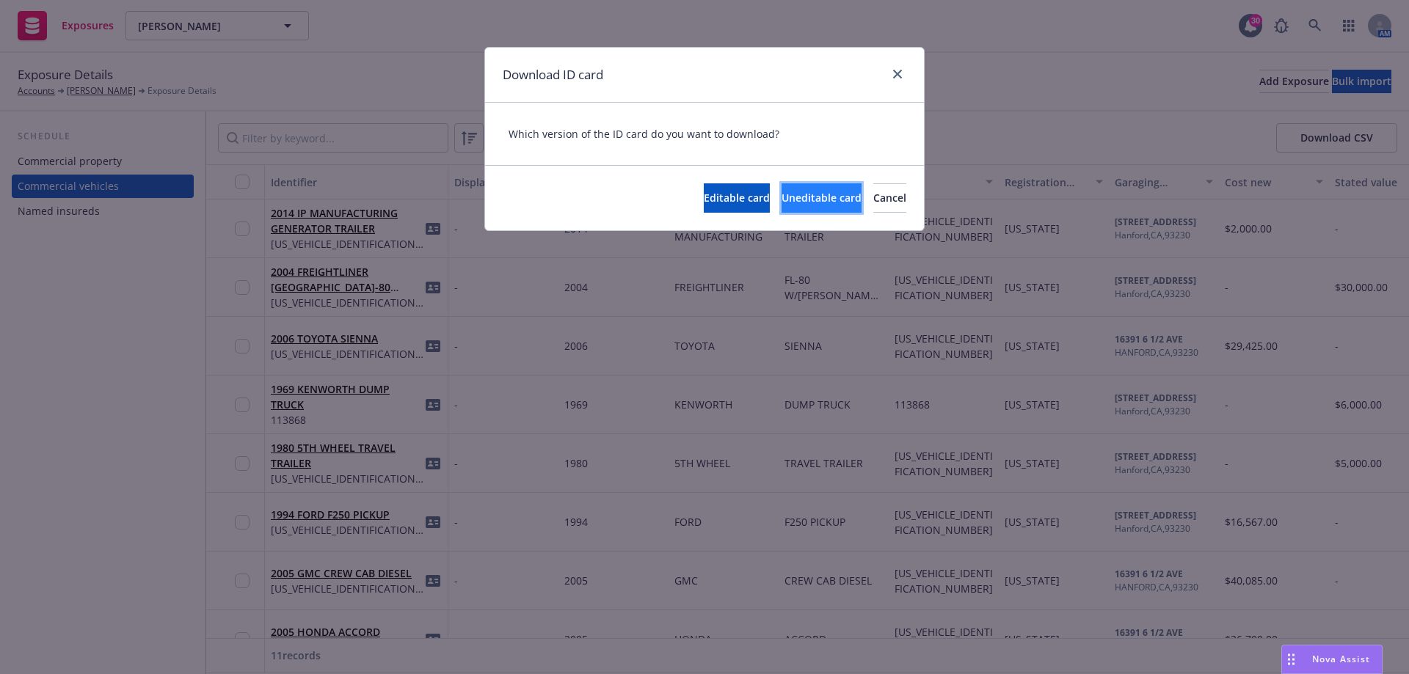
click at [782, 204] on span "Uneditable card" at bounding box center [822, 198] width 80 height 14
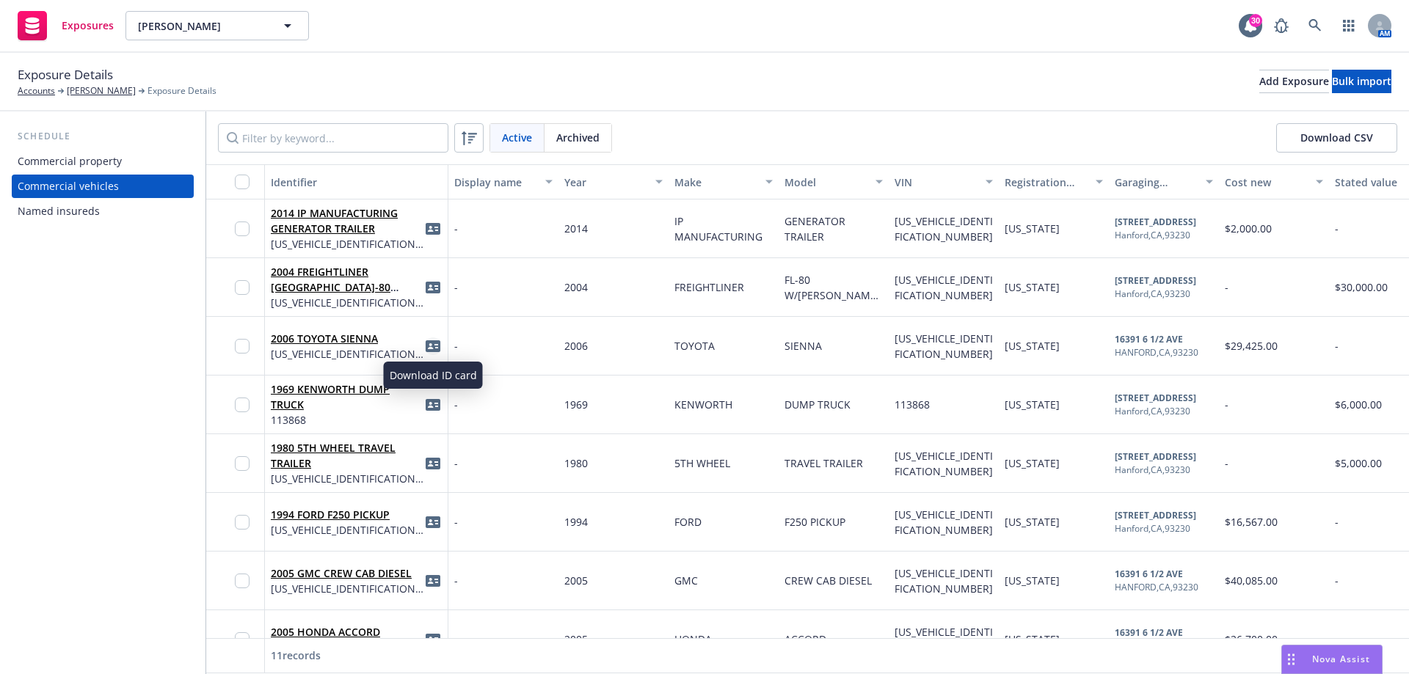
click at [433, 343] on icon "idCard" at bounding box center [433, 347] width 15 height 12
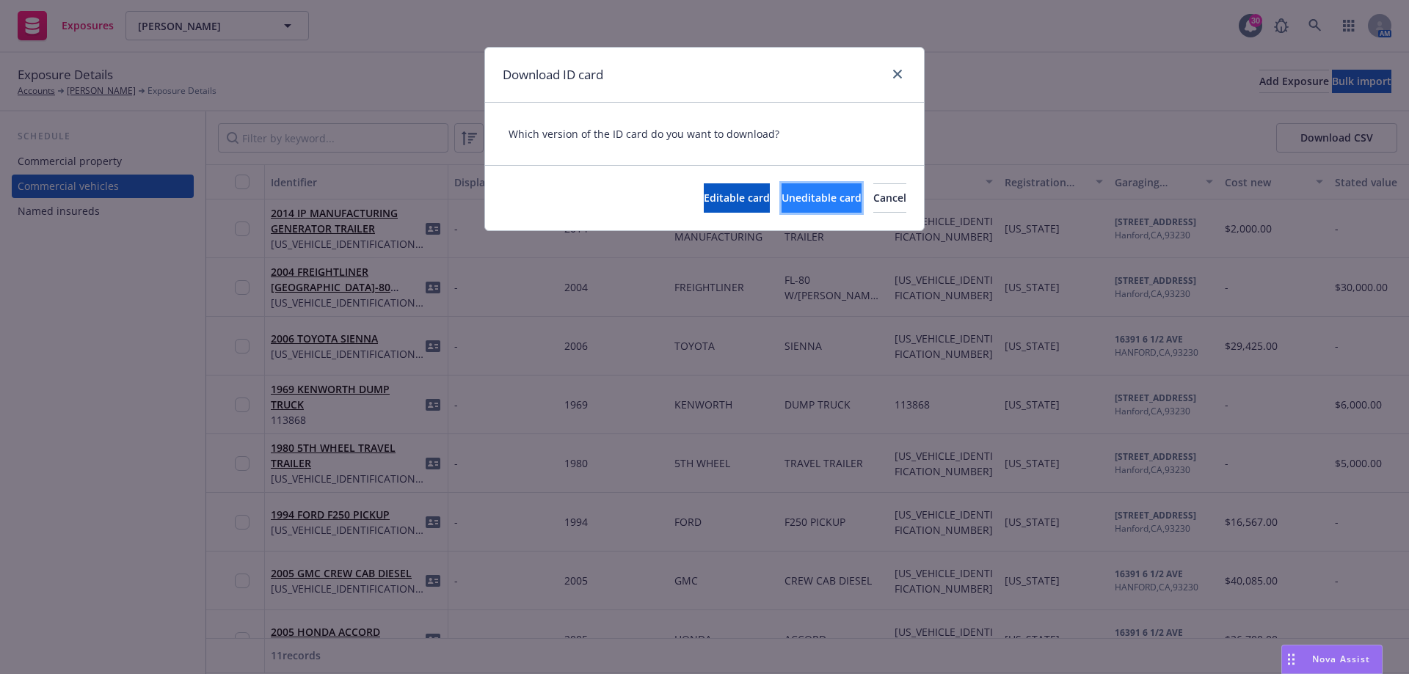
click at [782, 192] on span "Uneditable card" at bounding box center [822, 198] width 80 height 14
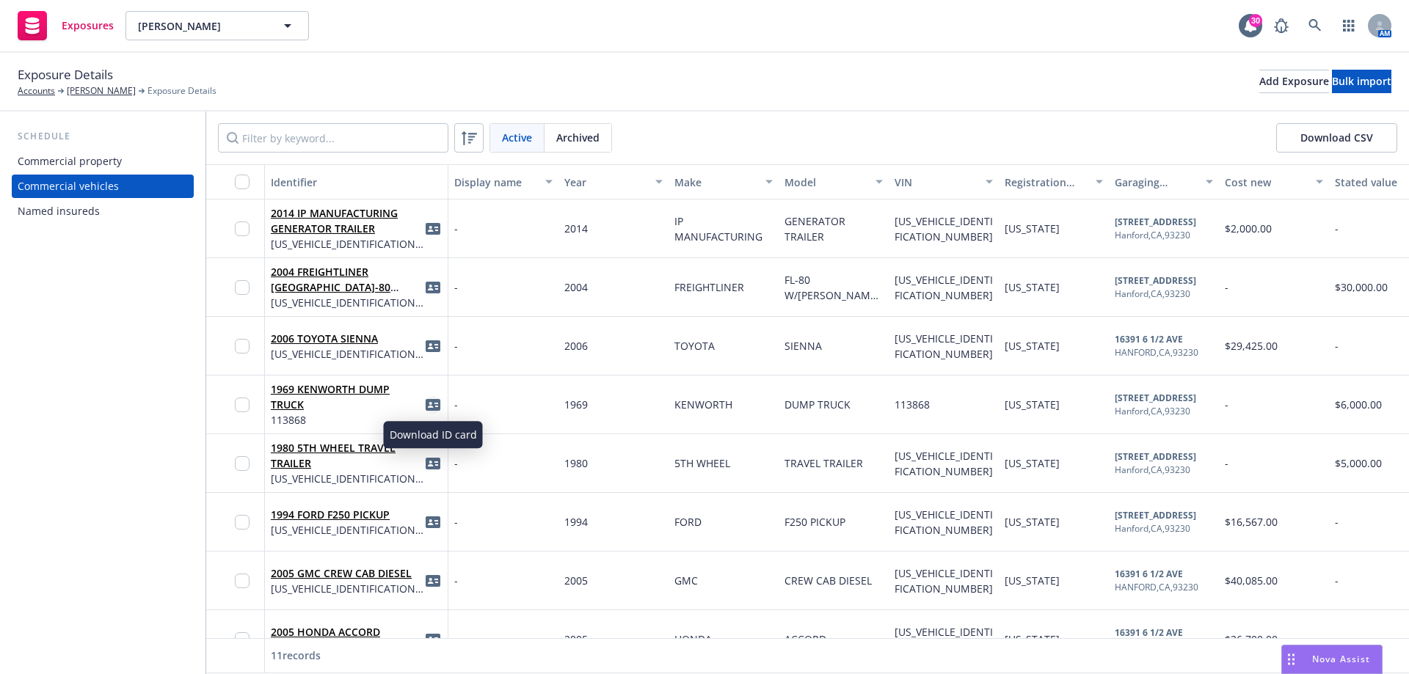
click at [432, 404] on icon "idCard" at bounding box center [433, 405] width 15 height 12
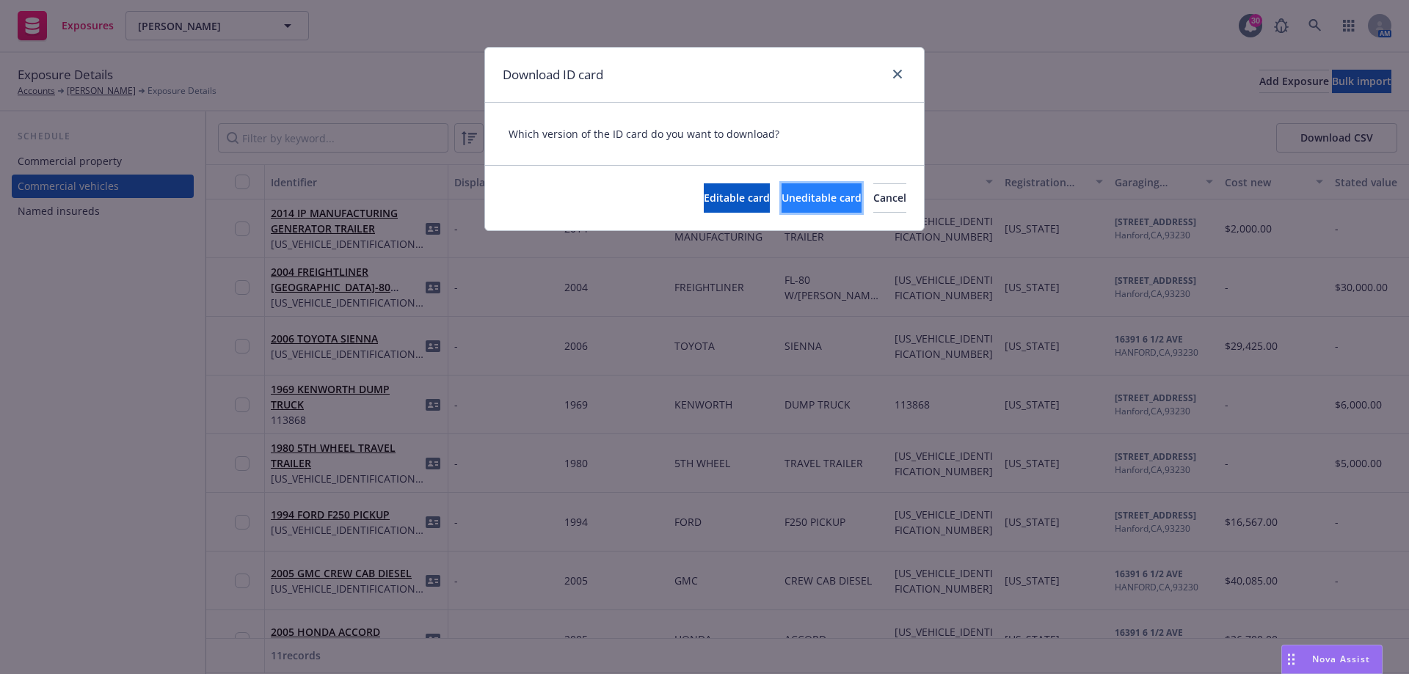
click at [784, 194] on span "Uneditable card" at bounding box center [822, 198] width 80 height 14
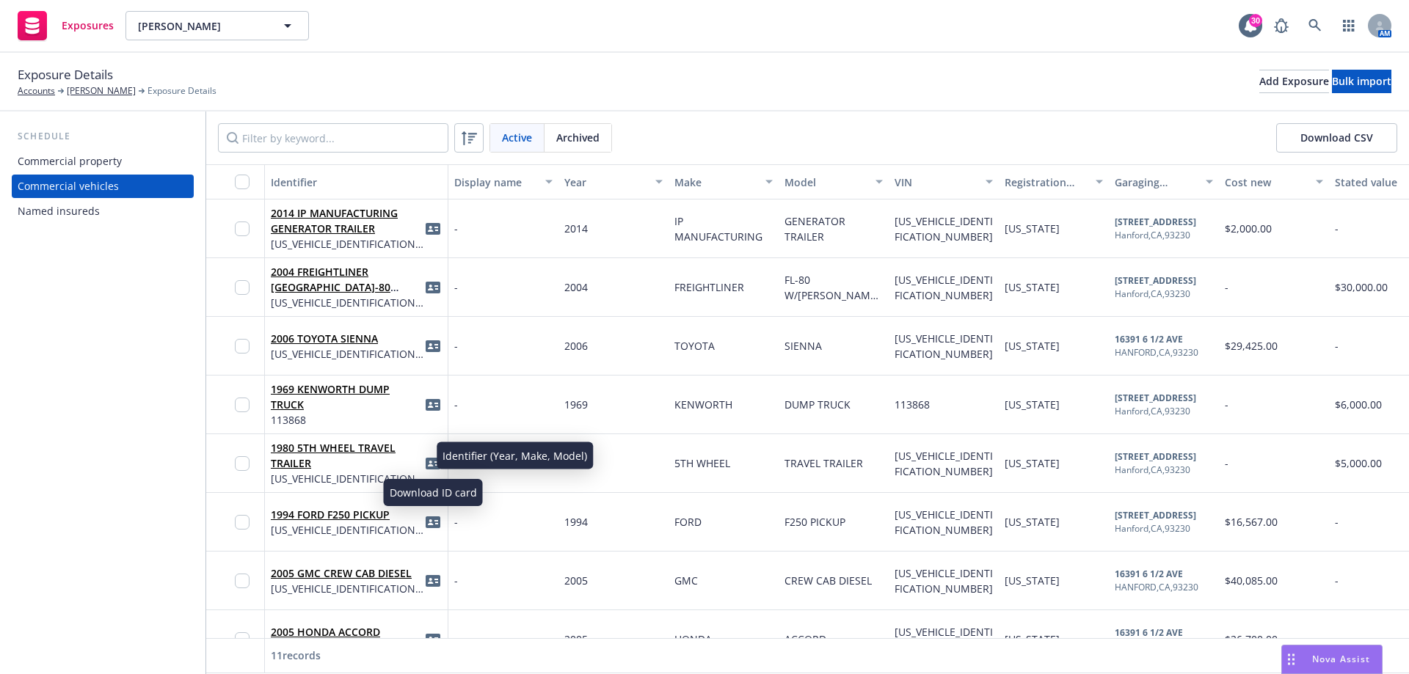
click at [434, 465] on icon "idCard" at bounding box center [433, 464] width 15 height 12
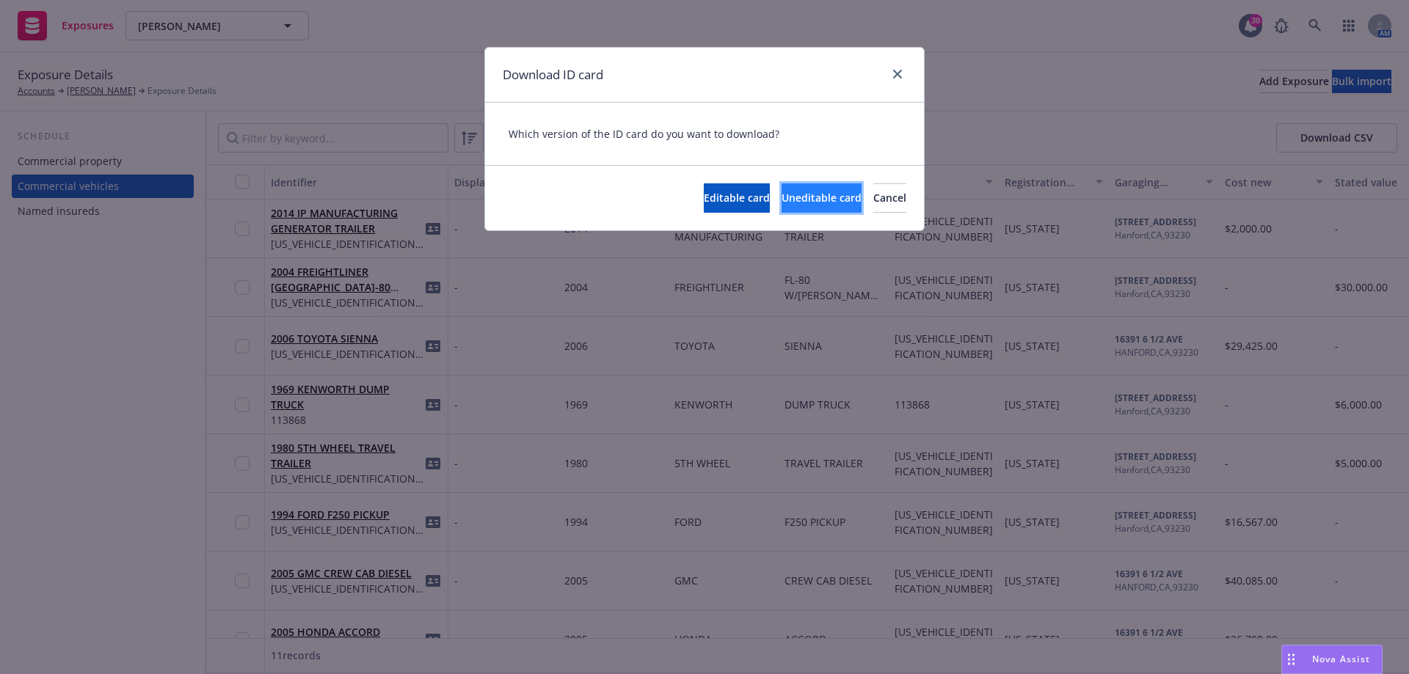
click at [782, 206] on button "Uneditable card" at bounding box center [822, 197] width 80 height 29
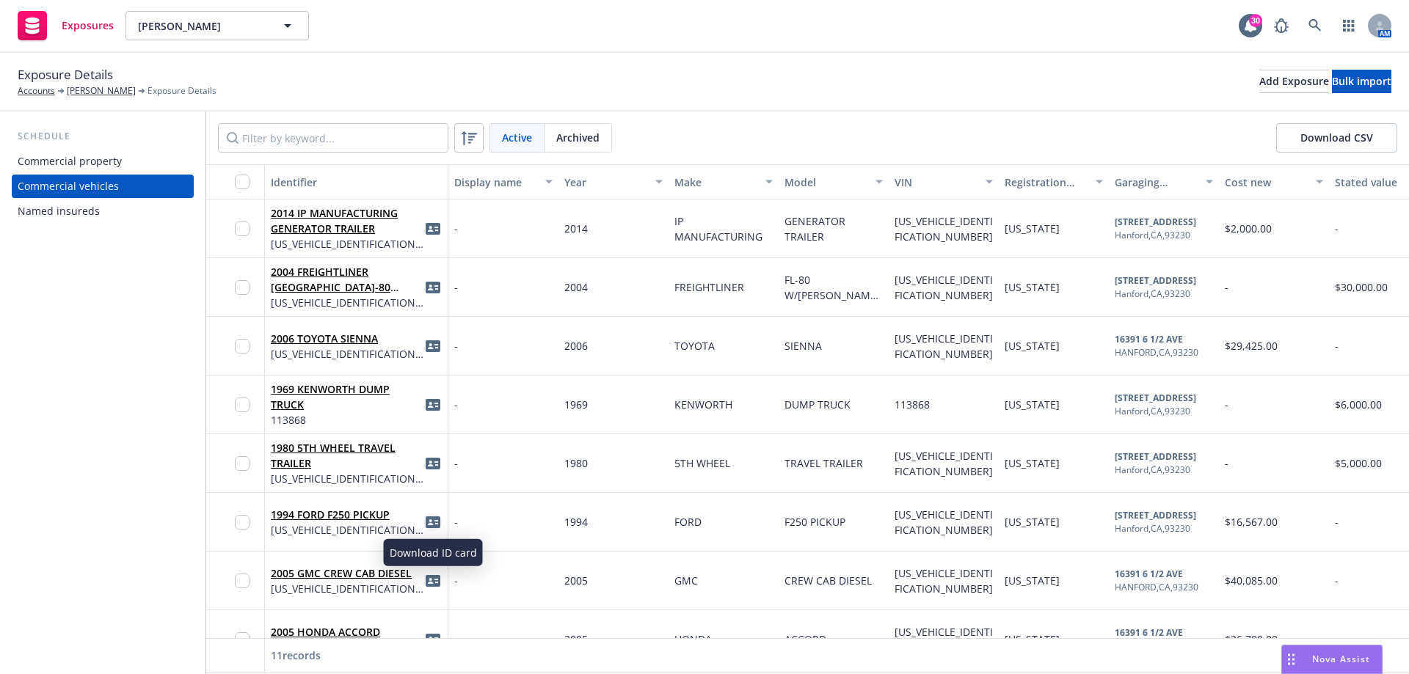
click at [437, 517] on icon "idCard" at bounding box center [433, 523] width 15 height 12
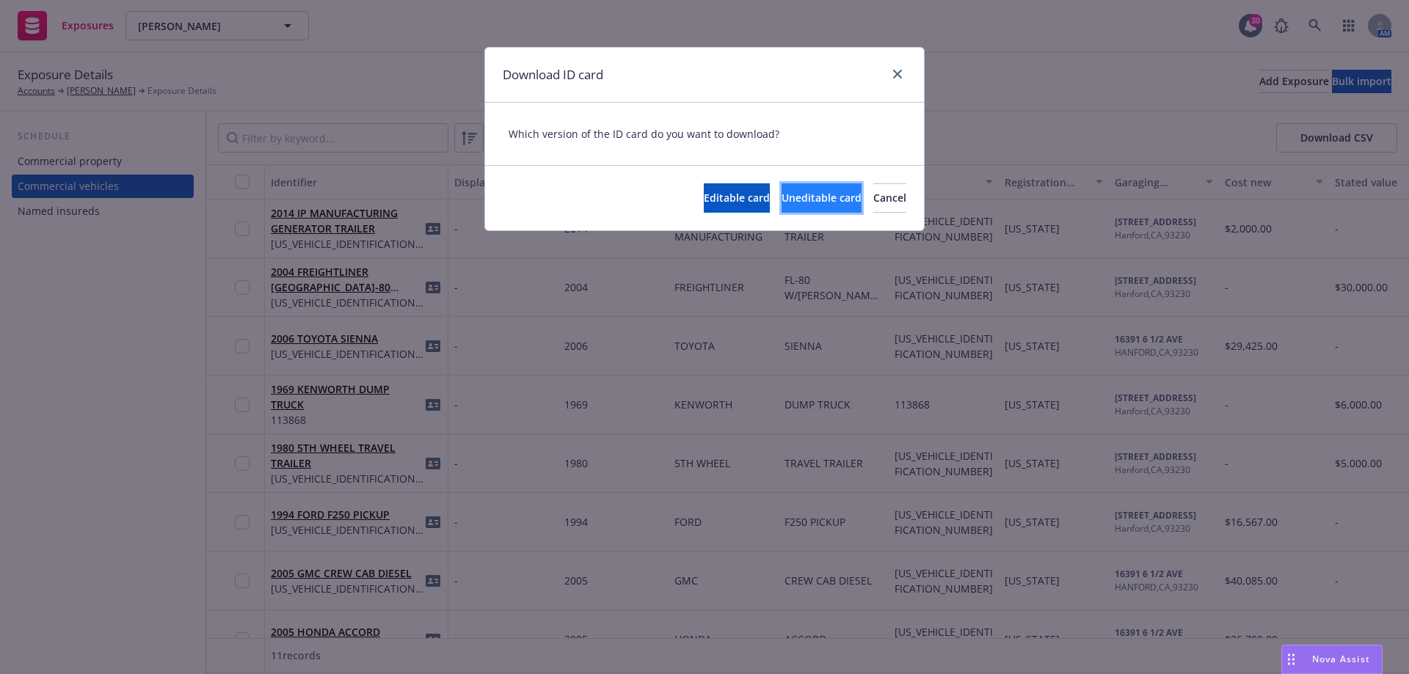
click at [782, 202] on span "Uneditable card" at bounding box center [822, 198] width 80 height 14
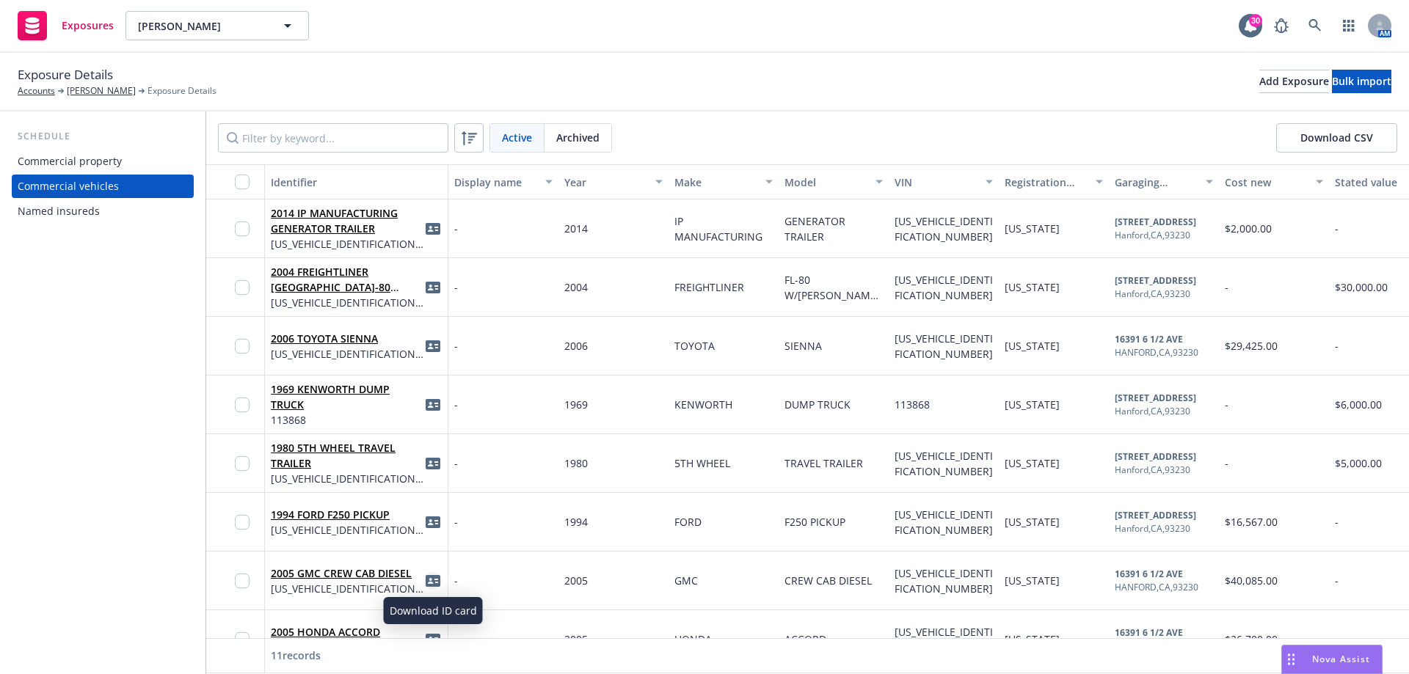
click at [433, 581] on icon "idCard" at bounding box center [433, 581] width 15 height 12
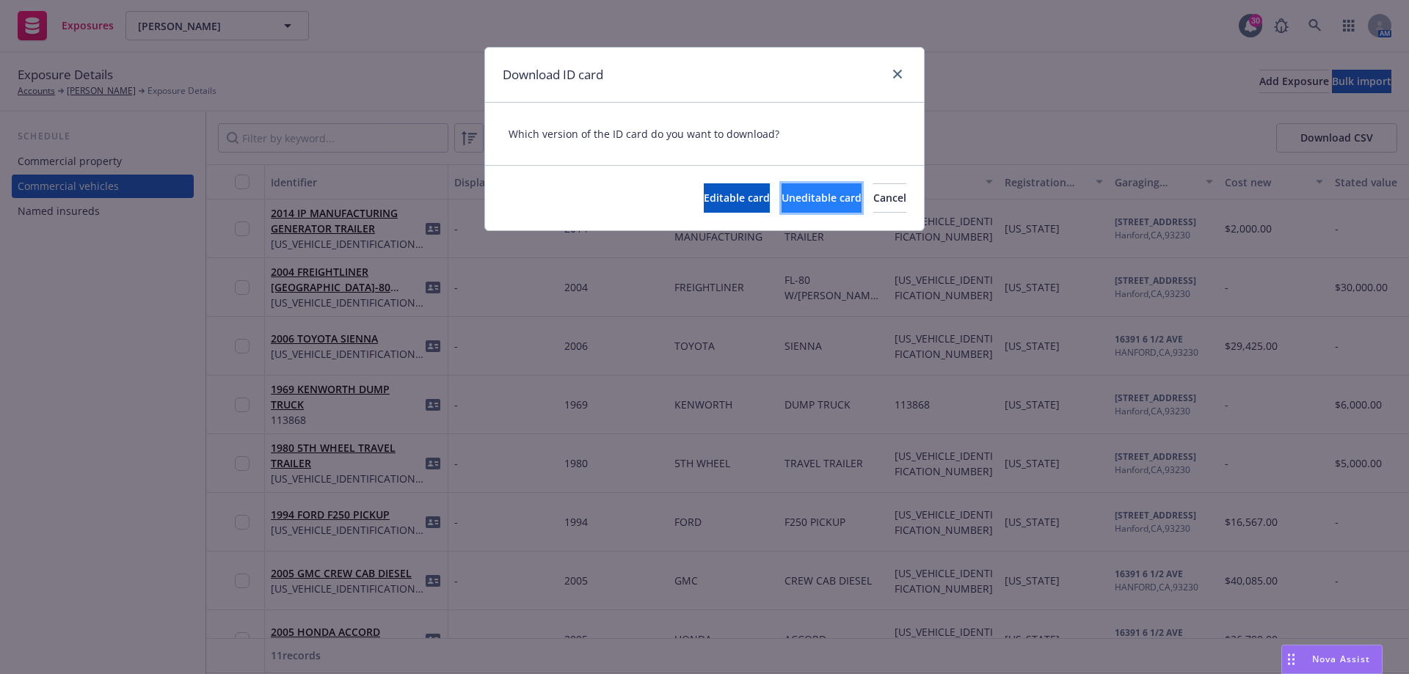
click at [782, 189] on button "Uneditable card" at bounding box center [822, 197] width 80 height 29
